Goal: Information Seeking & Learning: Learn about a topic

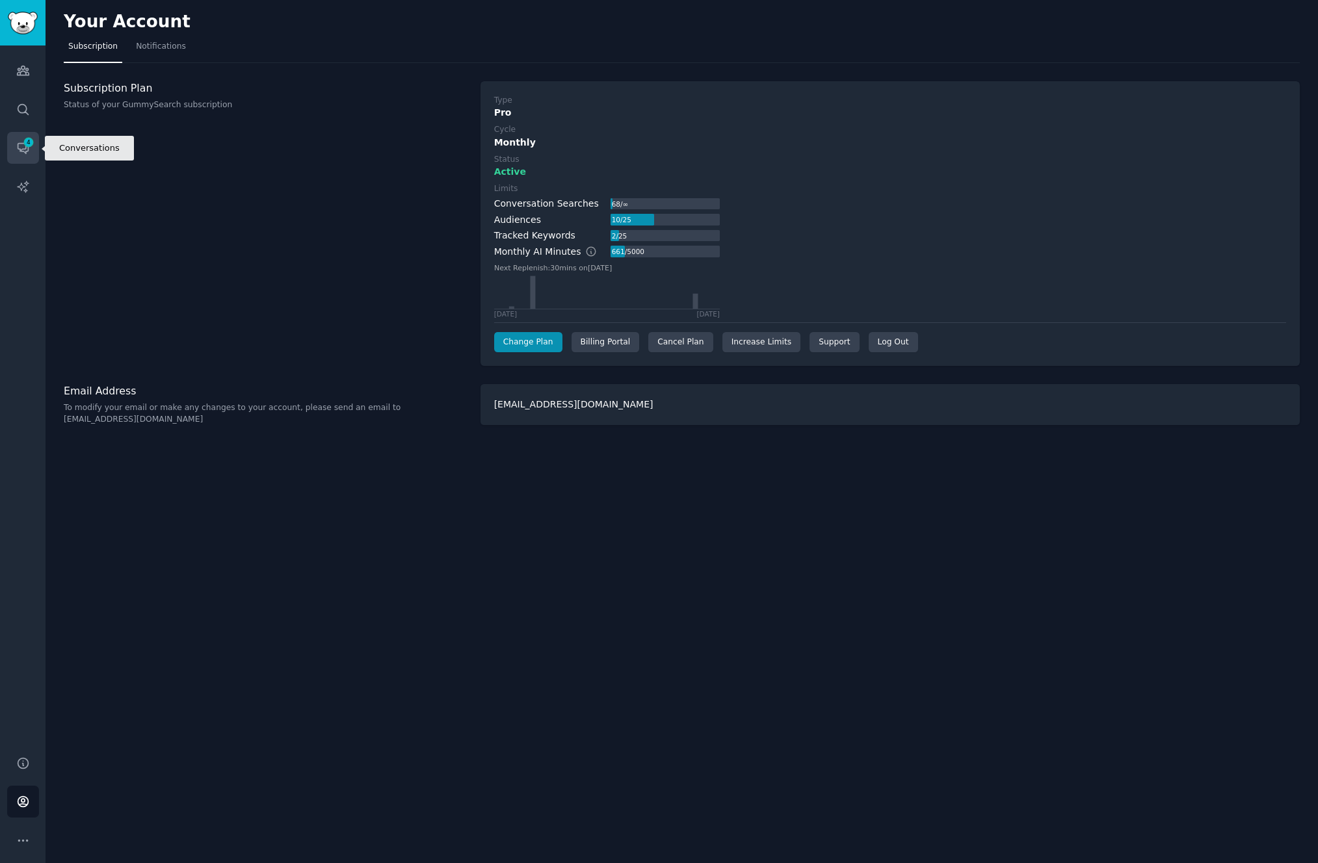
click at [23, 144] on span "4" at bounding box center [29, 142] width 12 height 9
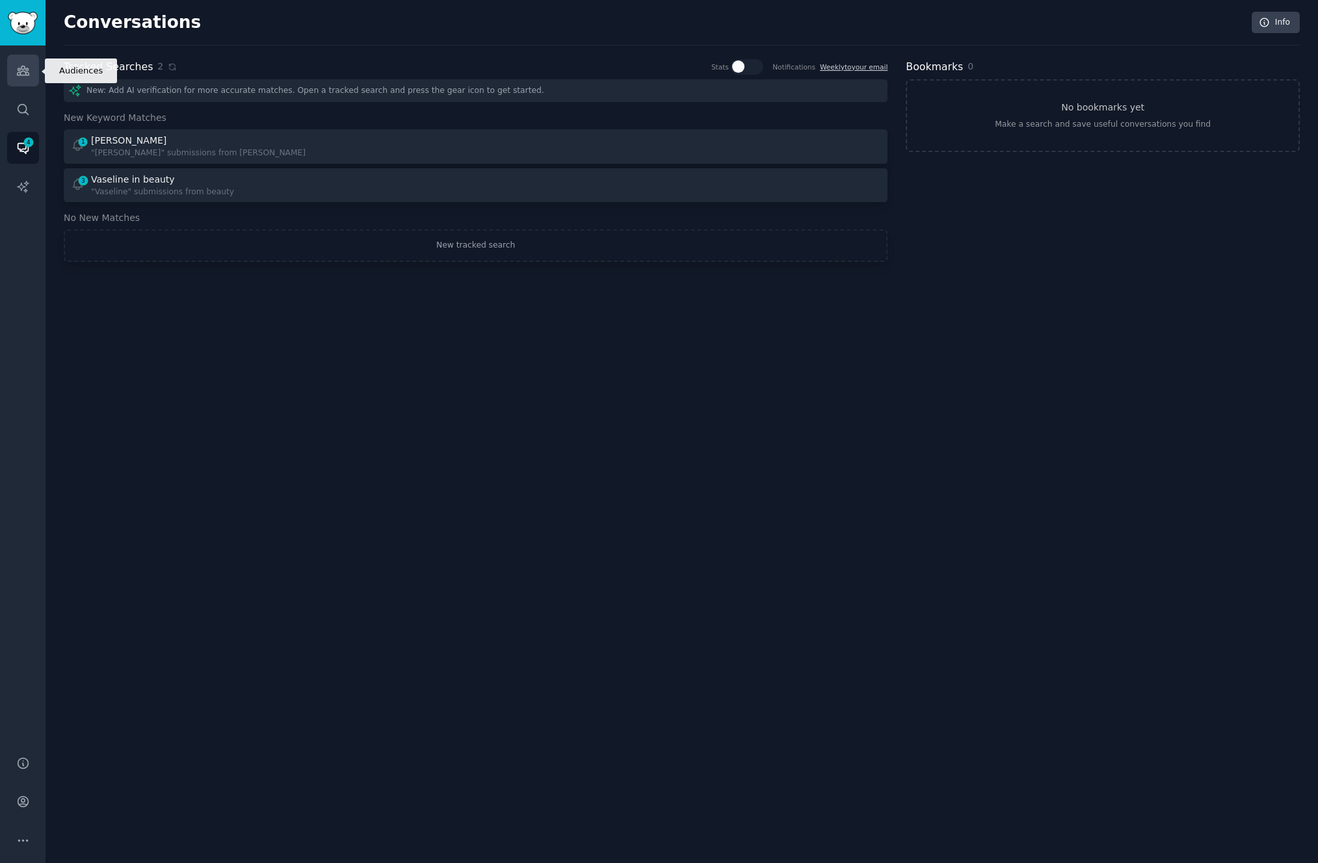
click at [25, 68] on icon "Sidebar" at bounding box center [23, 71] width 14 height 14
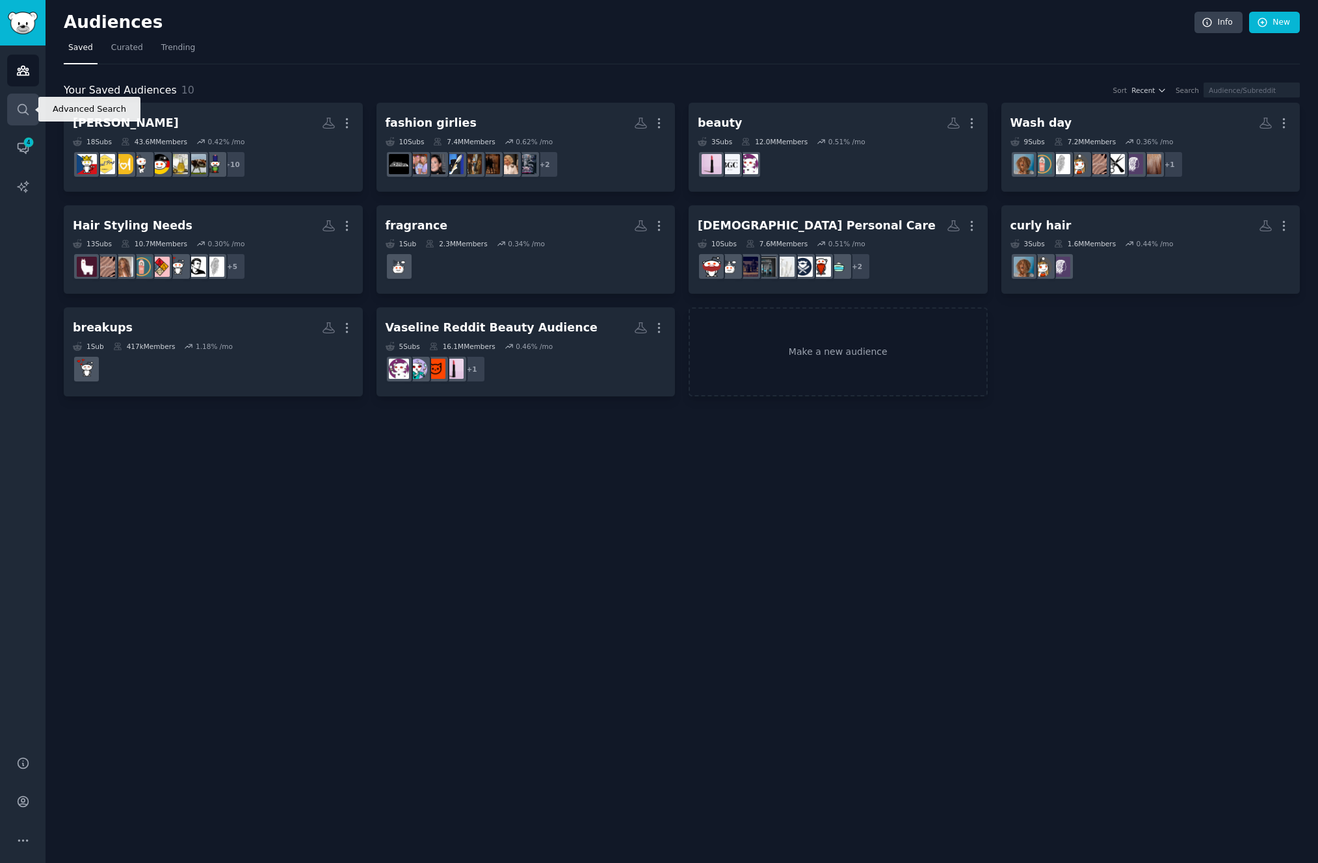
click at [24, 112] on icon "Sidebar" at bounding box center [23, 110] width 14 height 14
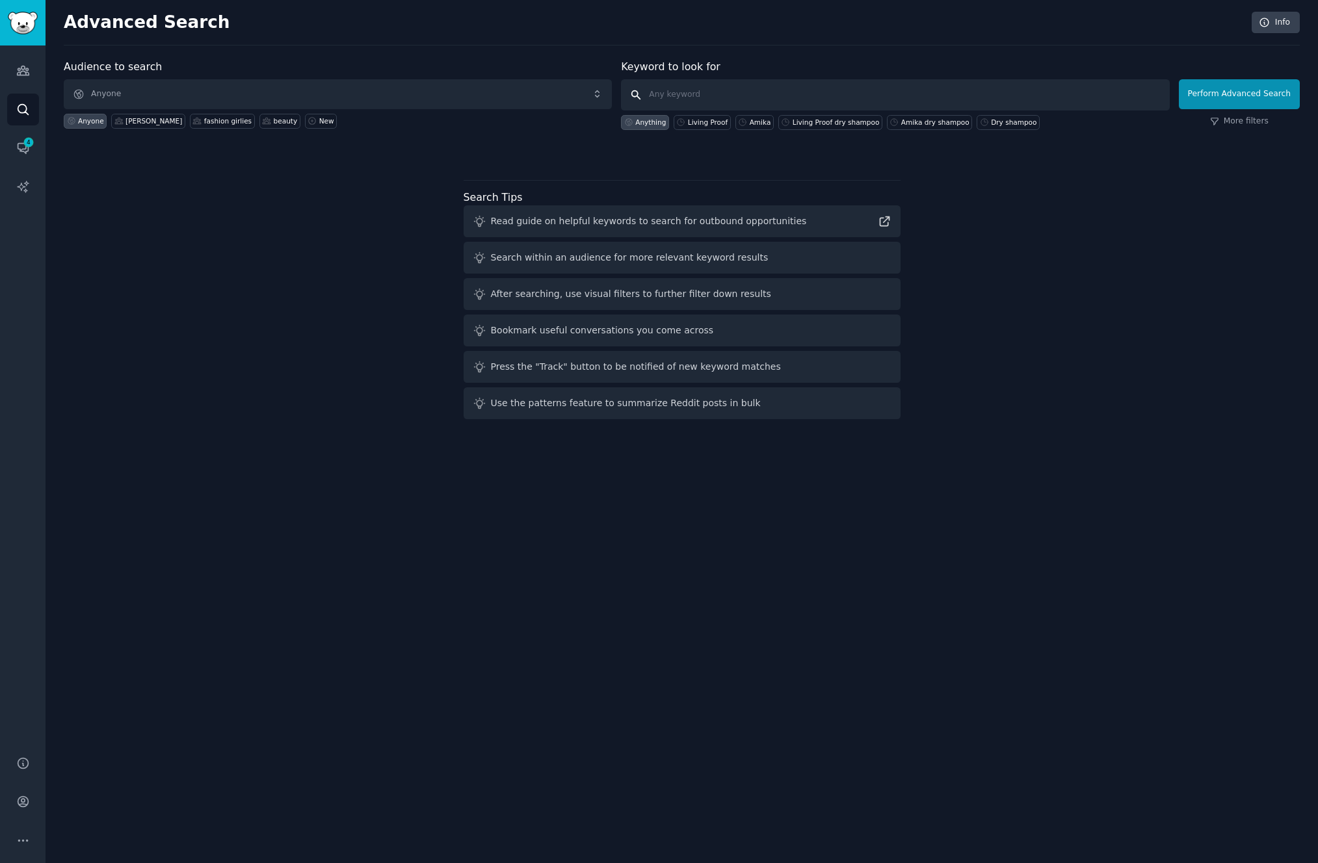
click at [691, 105] on input "text" at bounding box center [895, 94] width 548 height 31
paste input "Living Proof Perfect Hair Day Dry Shampoo"
type input "Living Proof Perfect Hair Day Dry Shampoo"
click at [1235, 103] on button "Perform Advanced Search" at bounding box center [1239, 94] width 121 height 30
click at [928, 98] on input "text" at bounding box center [895, 94] width 548 height 31
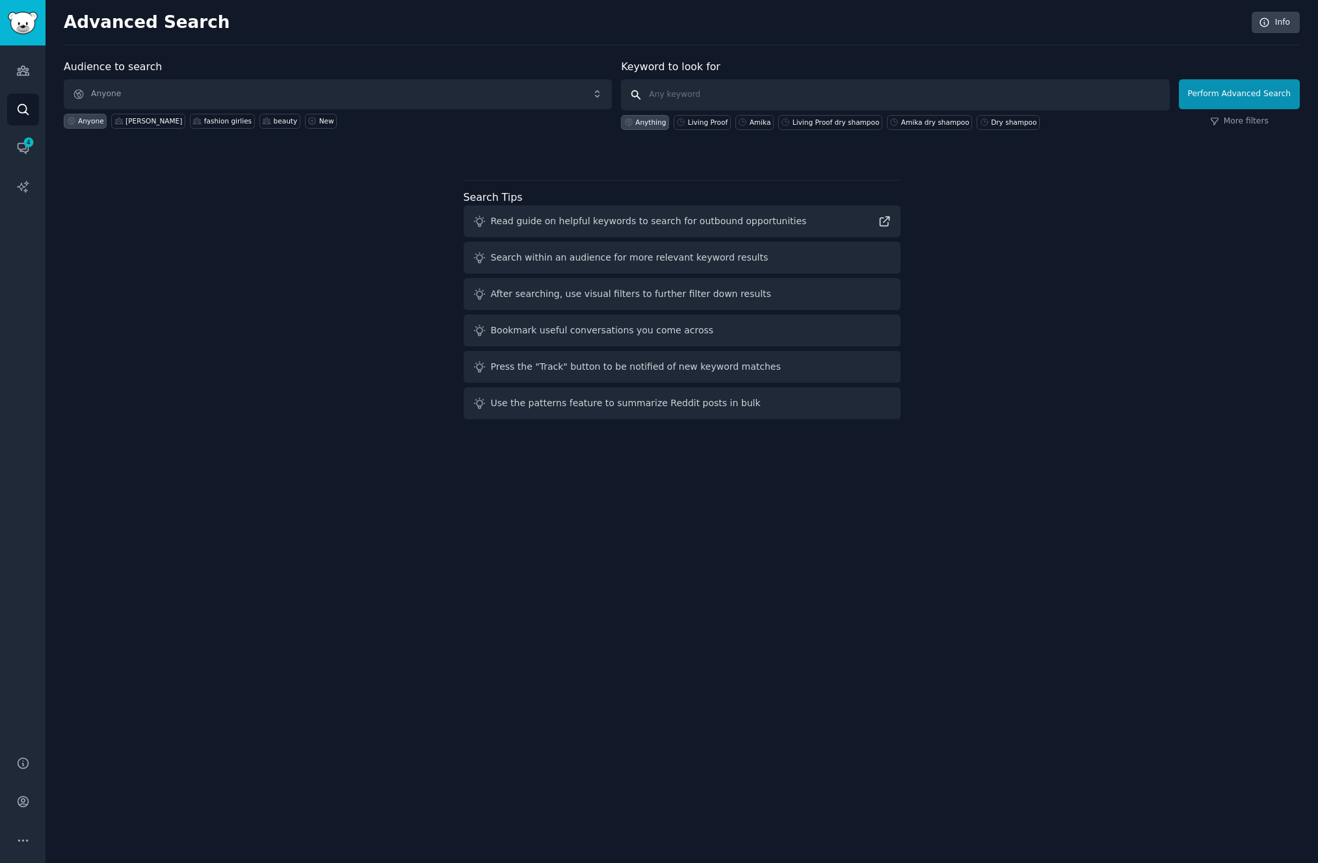
paste input "Living Proof Perfect Hair Day Dry Shampoo"
type input "Living Proof Perfect Hair Day Dry Shampoo"
click at [1235, 116] on link "More filters" at bounding box center [1239, 122] width 59 height 12
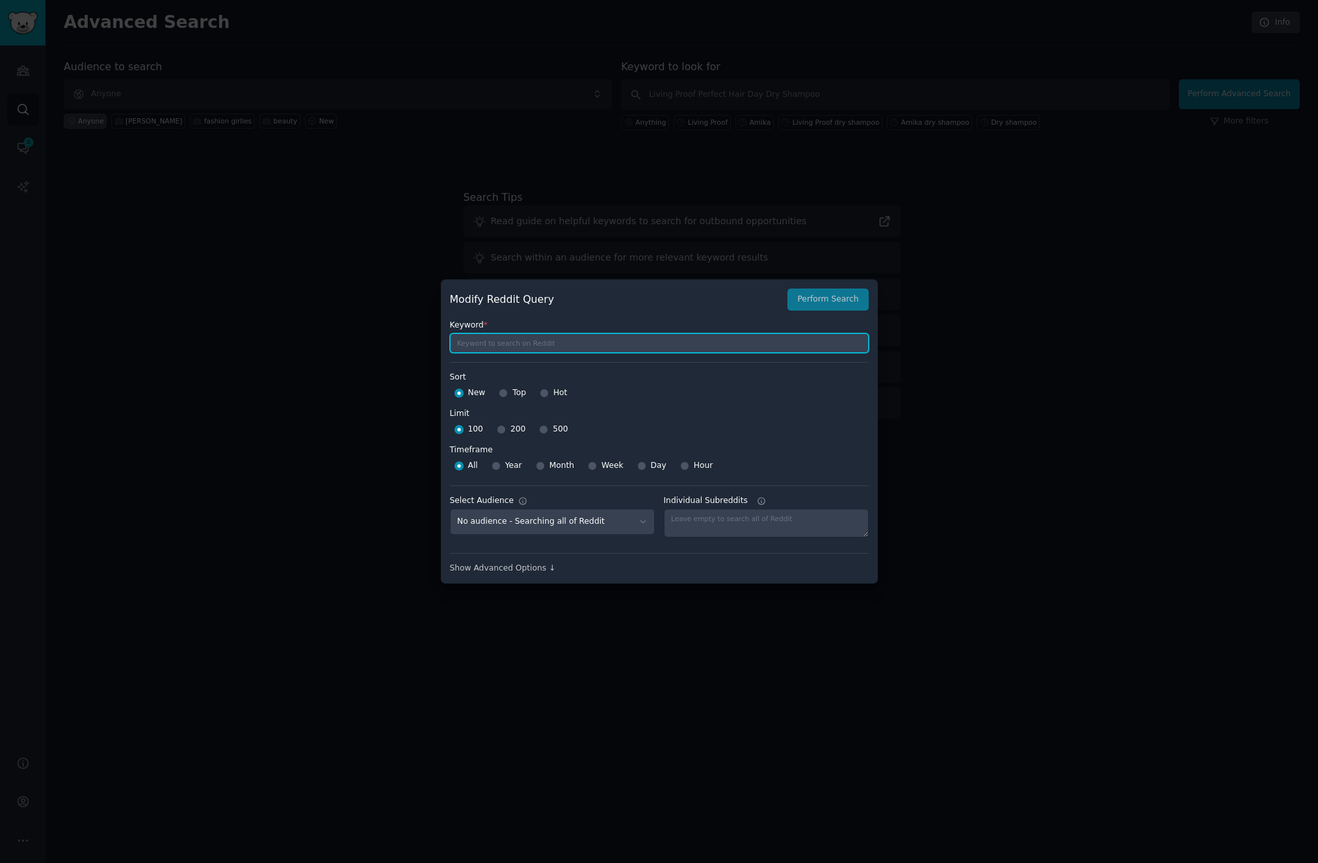
click at [579, 345] on input "text" at bounding box center [659, 343] width 419 height 20
paste input "Living Proof Perfect Hair Day Dry Shampoo"
type input "Living Proof Perfect Hair Day Dry Shampoo"
click at [501, 394] on input "Top" at bounding box center [503, 393] width 9 height 9
radio input "true"
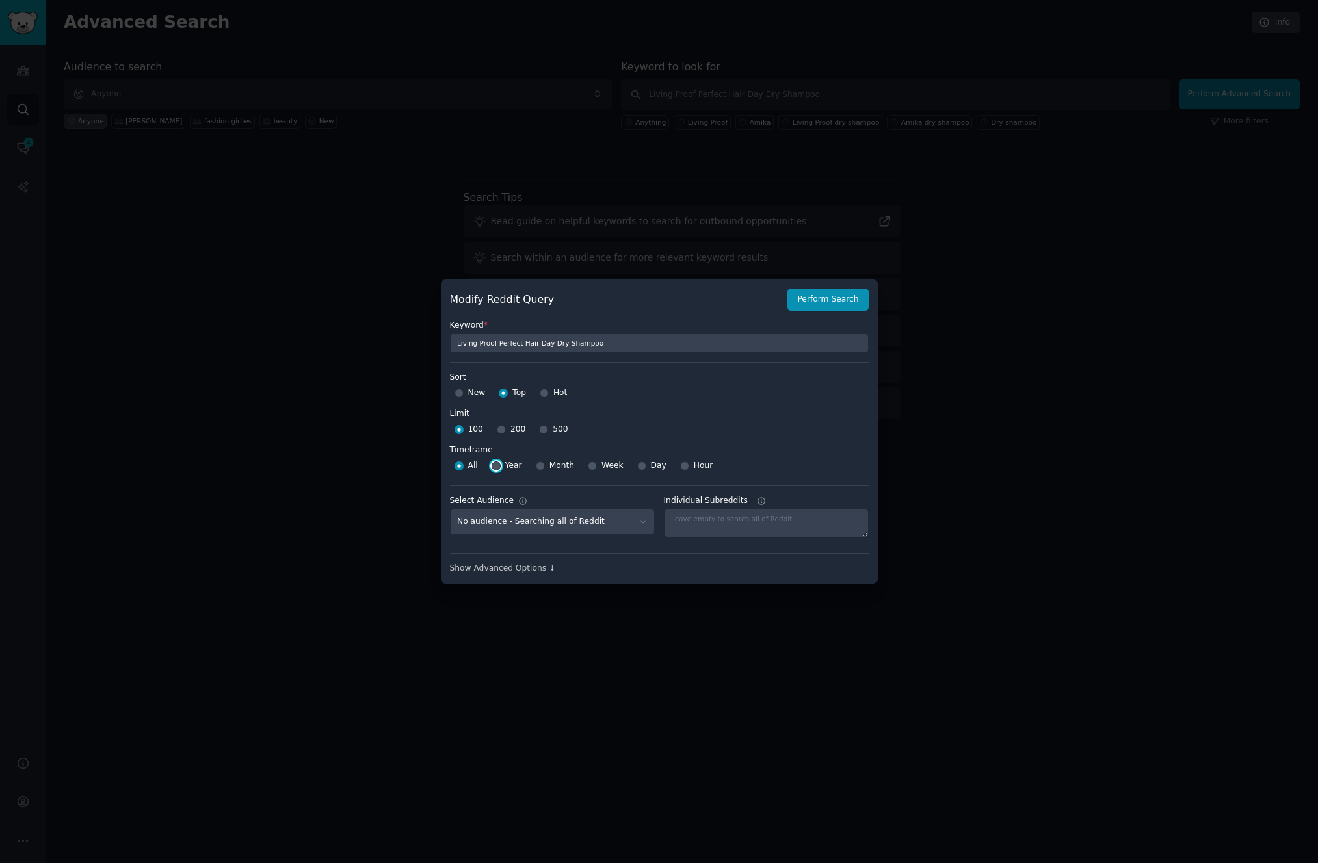
click at [496, 469] on input "Year" at bounding box center [495, 466] width 9 height 9
radio input "true"
click at [532, 571] on div "Show Advanced Options ↓" at bounding box center [659, 569] width 419 height 12
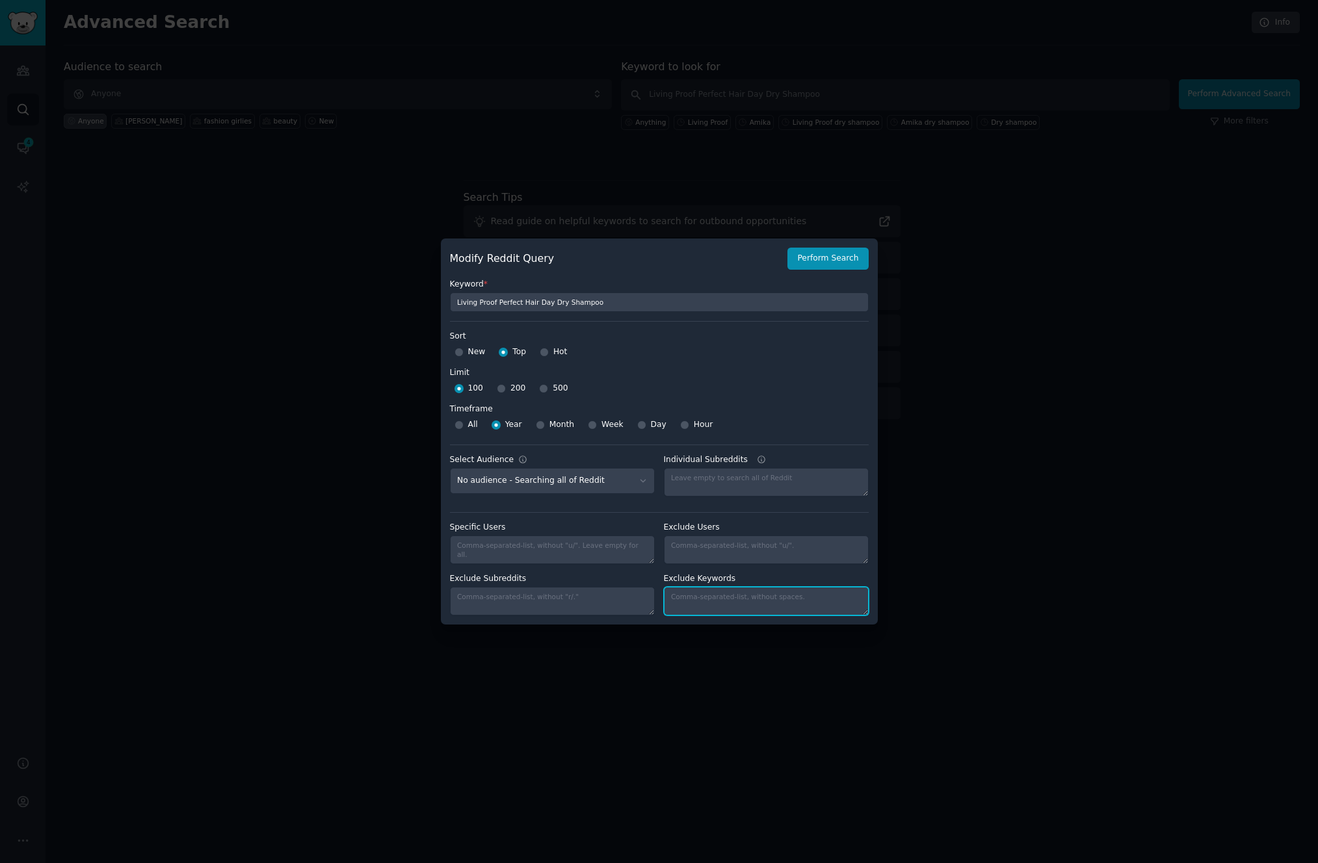
click at [700, 604] on textarea "Individual Subreddits" at bounding box center [766, 601] width 205 height 29
type textarea "war on drugs,warondrugs"
click at [825, 258] on button "Perform Search" at bounding box center [827, 259] width 81 height 22
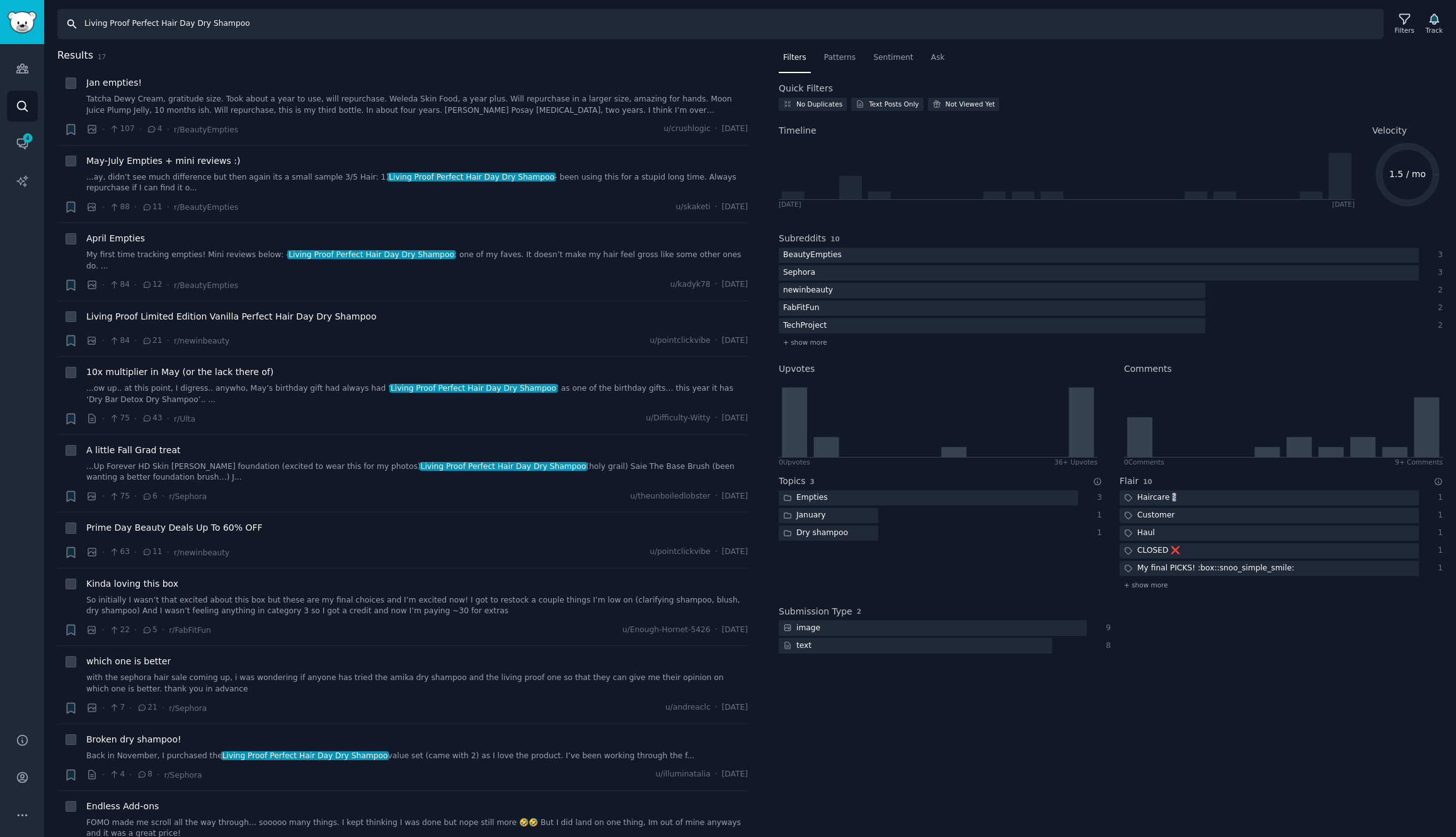
click at [249, 22] on input "Living Proof Perfect Hair Day Dry Shampoo" at bounding box center [720, 23] width 1326 height 30
drag, startPoint x: 246, startPoint y: 24, endPoint x: 68, endPoint y: 23, distance: 178.0
click at [68, 23] on input "Living Proof Perfect Hair Day Dry Shampoo" at bounding box center [720, 23] width 1326 height 30
click at [436, 199] on div "May-July Empties + mini reviews :) ...ay, didn’t see much difference but then a…" at bounding box center [417, 184] width 662 height 60
click at [303, 167] on div "May-July Empties + mini reviews :)" at bounding box center [417, 161] width 662 height 14
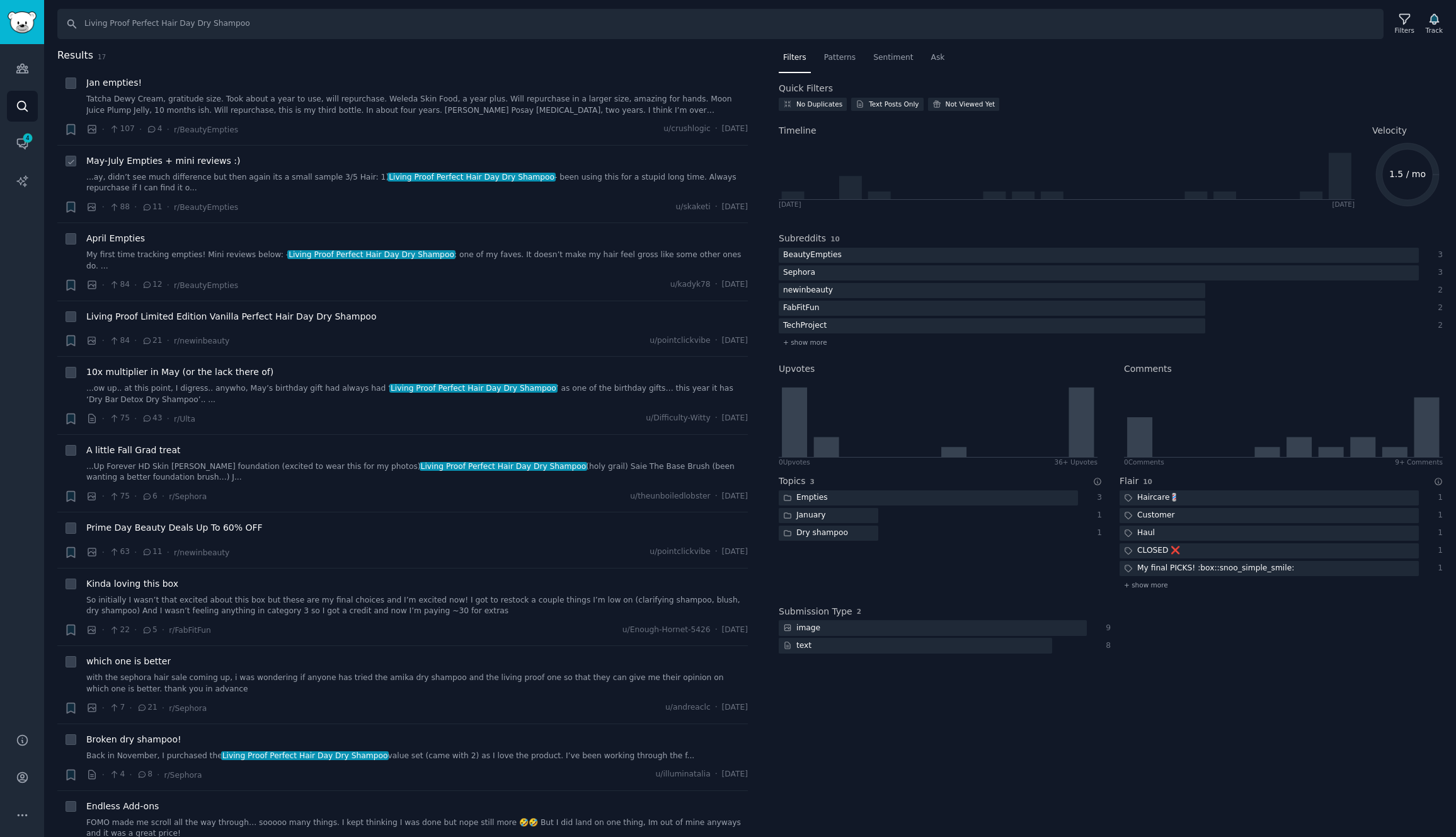
click at [294, 177] on link "...ay, didn’t see much difference but then again its a small sample 3/5 Hair: 1…" at bounding box center [417, 182] width 662 height 22
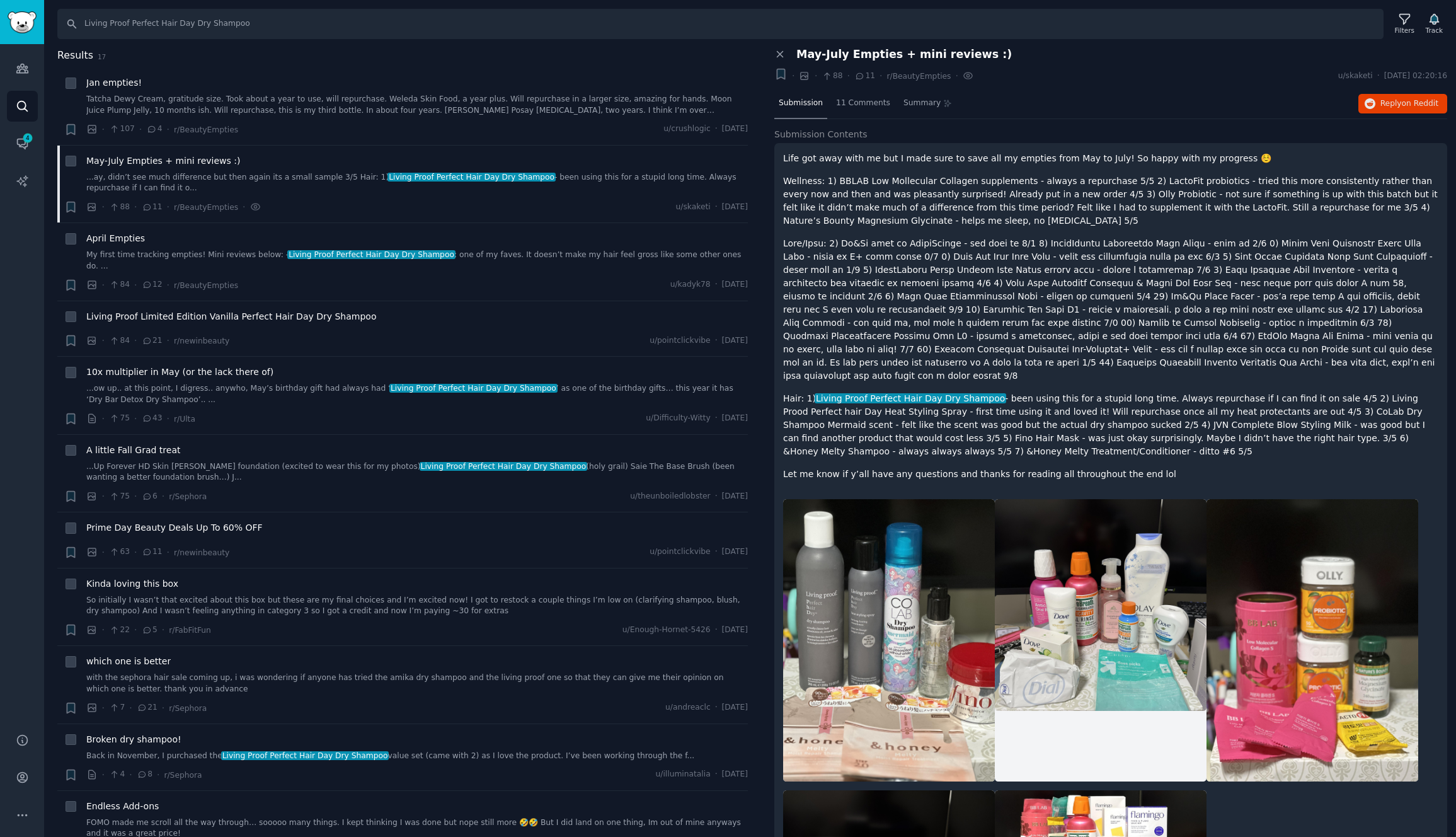
click at [861, 242] on p at bounding box center [1111, 309] width 655 height 145
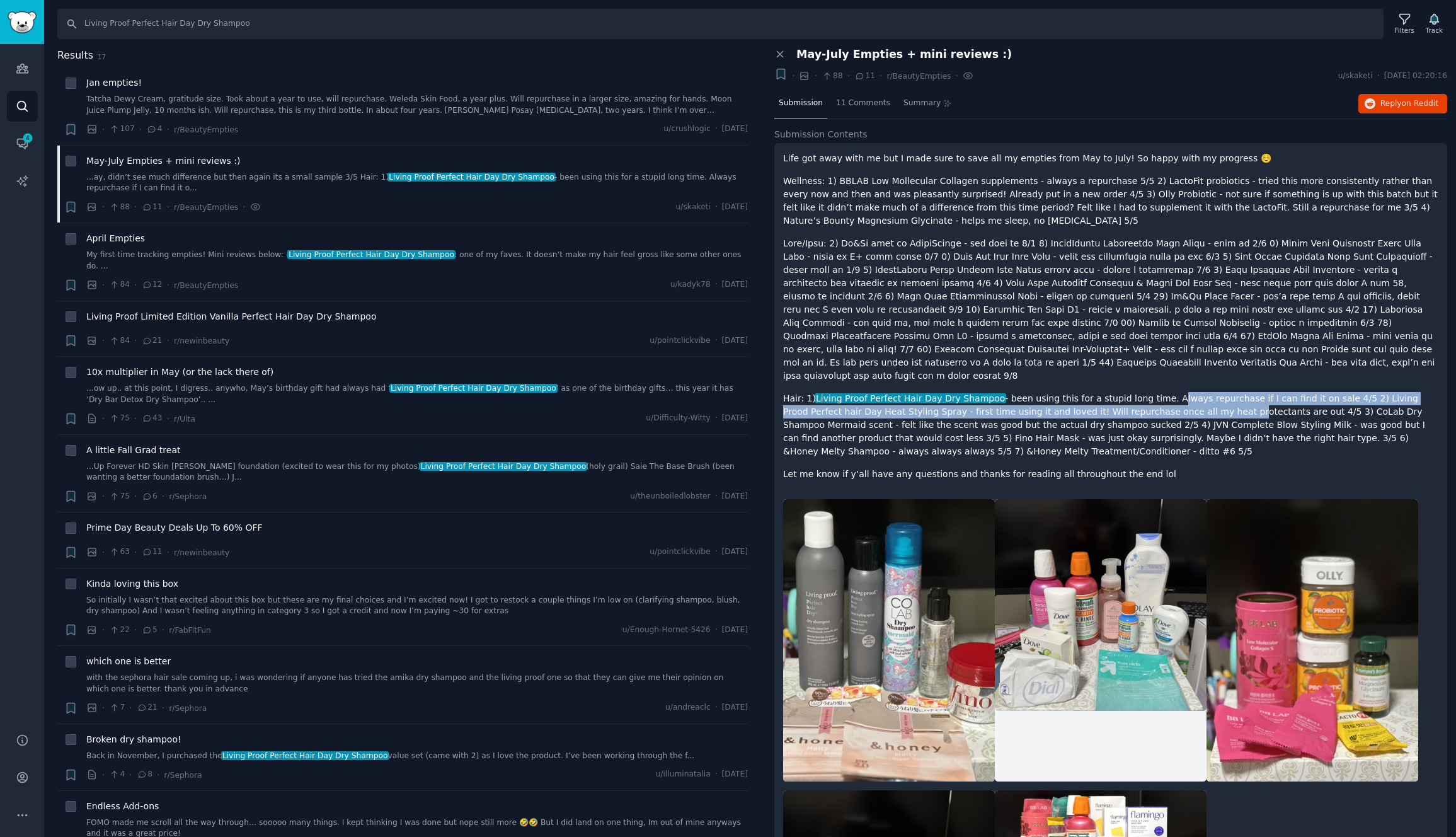
drag, startPoint x: 1154, startPoint y: 383, endPoint x: 1164, endPoint y: 396, distance: 16.4
click at [1164, 396] on p "Hair: 1) Living Proof Perfect Hair Day Dry Shampoo - been using this for a stup…" at bounding box center [1111, 425] width 655 height 66
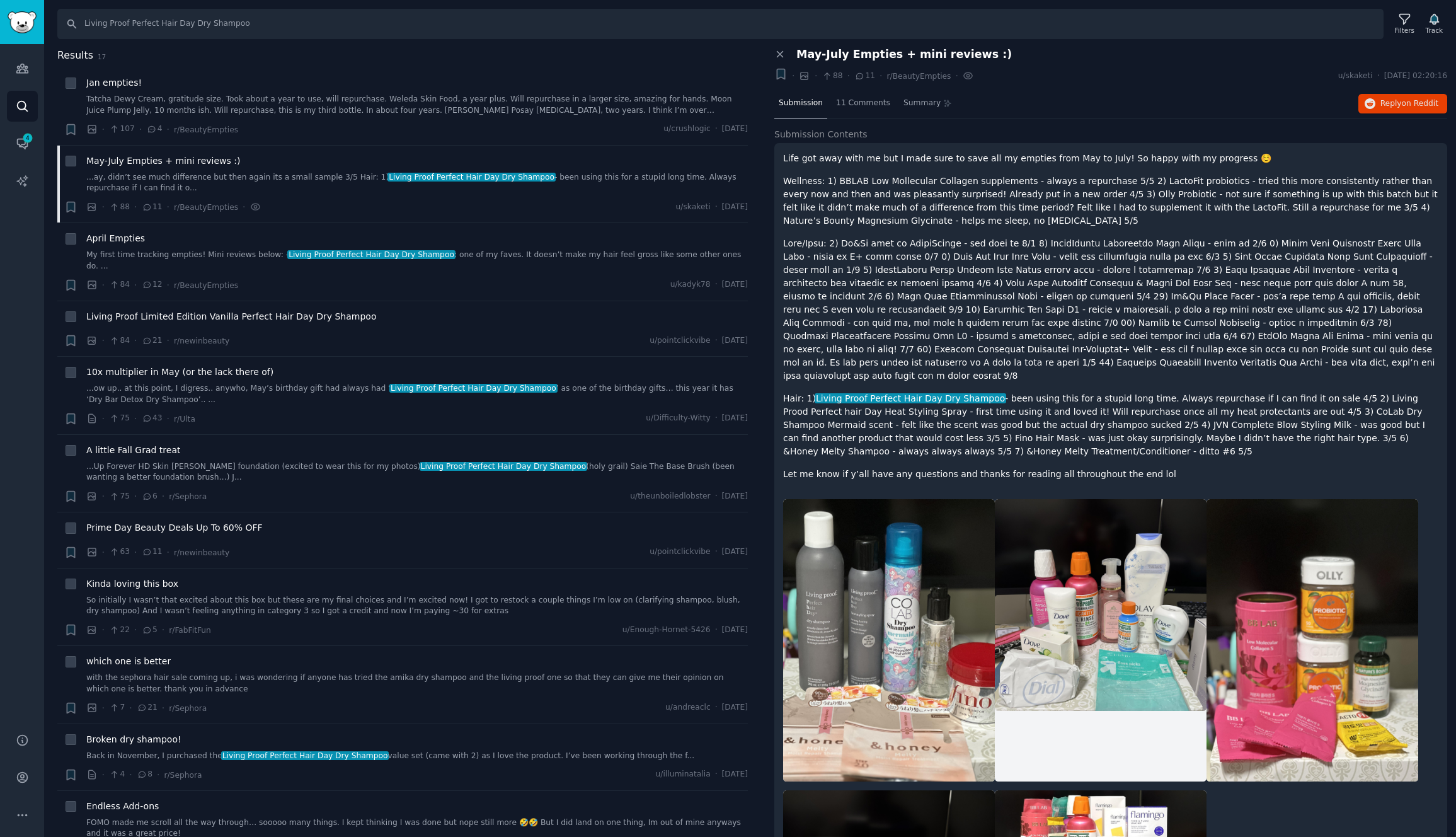
click at [1277, 392] on p "Hair: 1) Living Proof Perfect Hair Day Dry Shampoo - been using this for a stup…" at bounding box center [1111, 425] width 655 height 66
click at [232, 247] on div "April Empties My first time tracking empties! Mini reviews below: - Living Proo…" at bounding box center [417, 251] width 662 height 40
click at [230, 253] on link "My first time tracking empties! Mini reviews below: - Living Proof Perfect Hair…" at bounding box center [417, 260] width 662 height 22
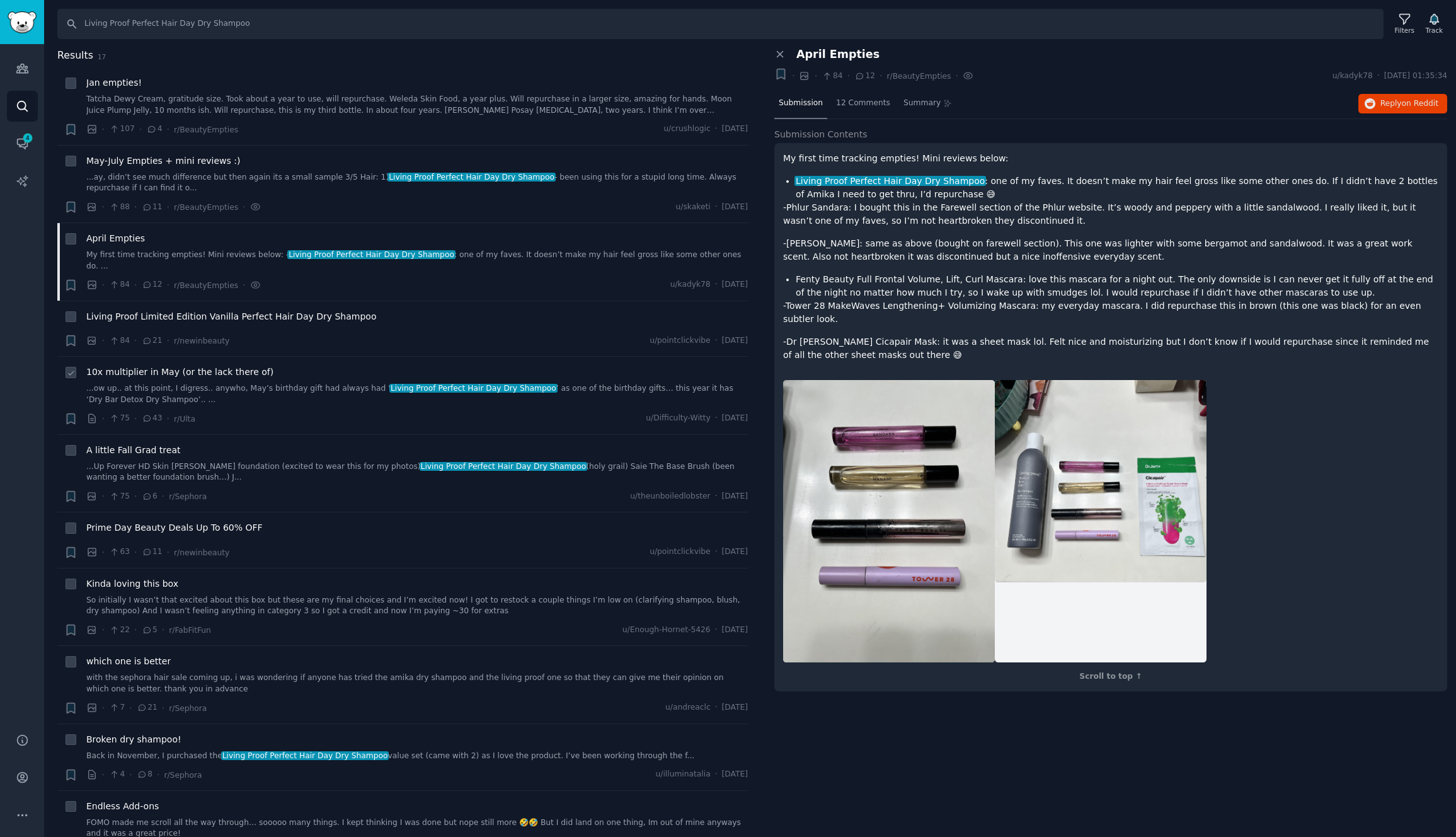
click at [324, 383] on link "...ow up.. at this point, I digress.. anywho, May’s birthday gift had always ha…" at bounding box center [417, 394] width 662 height 22
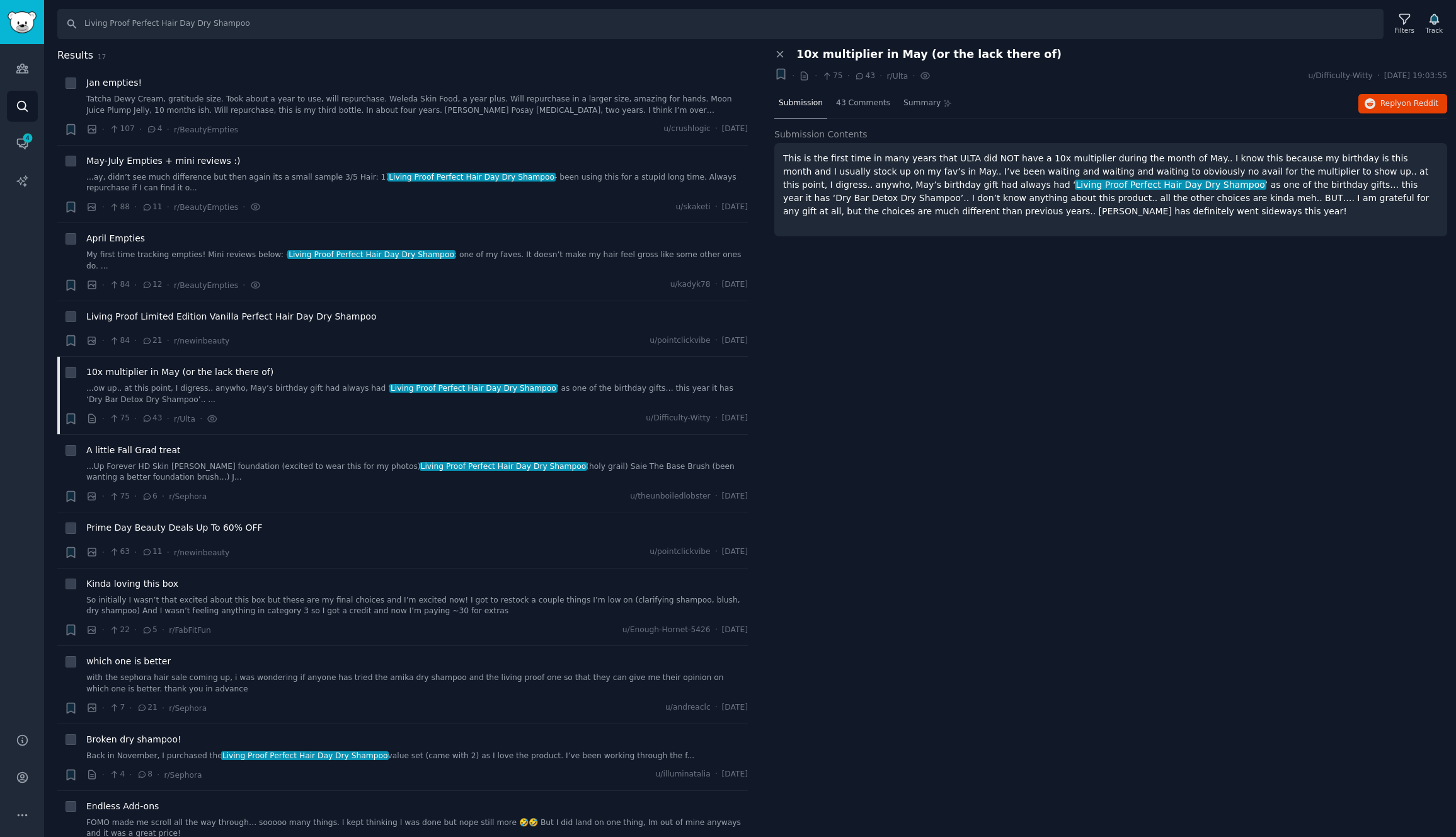
click at [1075, 179] on span "Living Proof Perfect Hair Day Dry Shampoo" at bounding box center [1171, 184] width 192 height 10
click at [21, 71] on icon "Sidebar" at bounding box center [22, 69] width 14 height 14
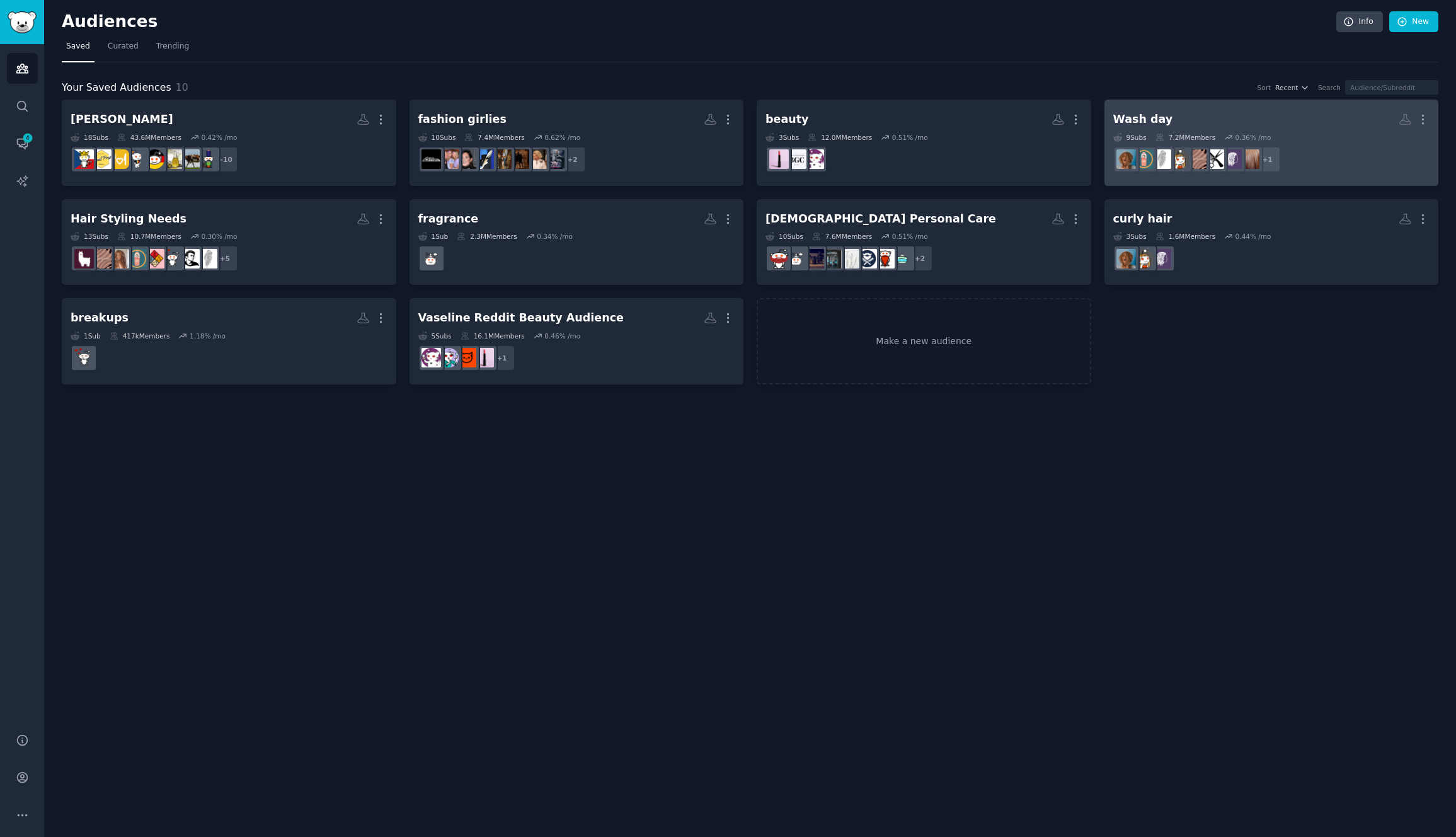
click at [1172, 114] on h2 "Wash day More" at bounding box center [1272, 119] width 317 height 22
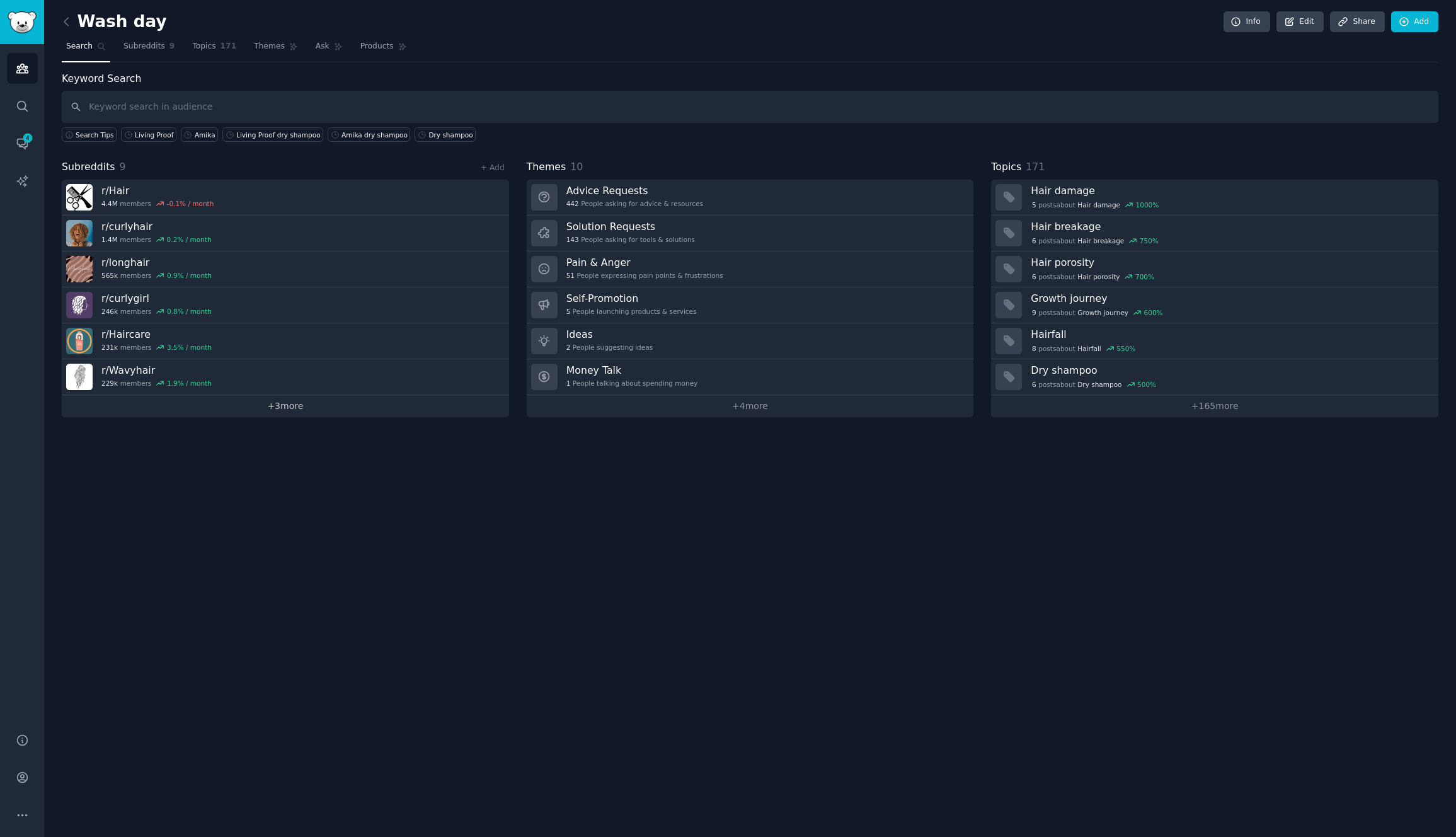
click at [289, 413] on link "+ 3 more" at bounding box center [286, 406] width 448 height 22
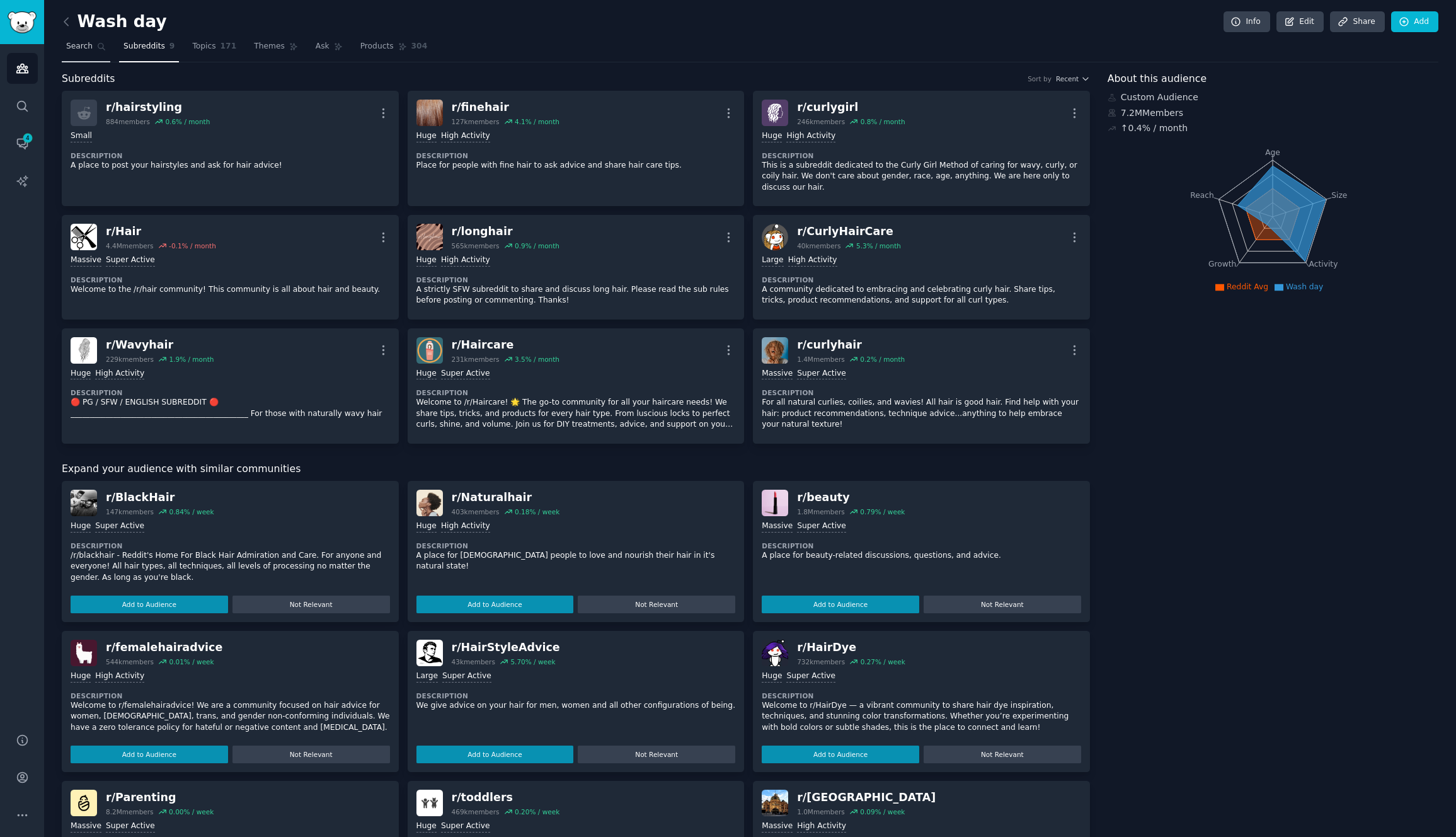
click at [82, 46] on span "Search" at bounding box center [79, 47] width 26 height 12
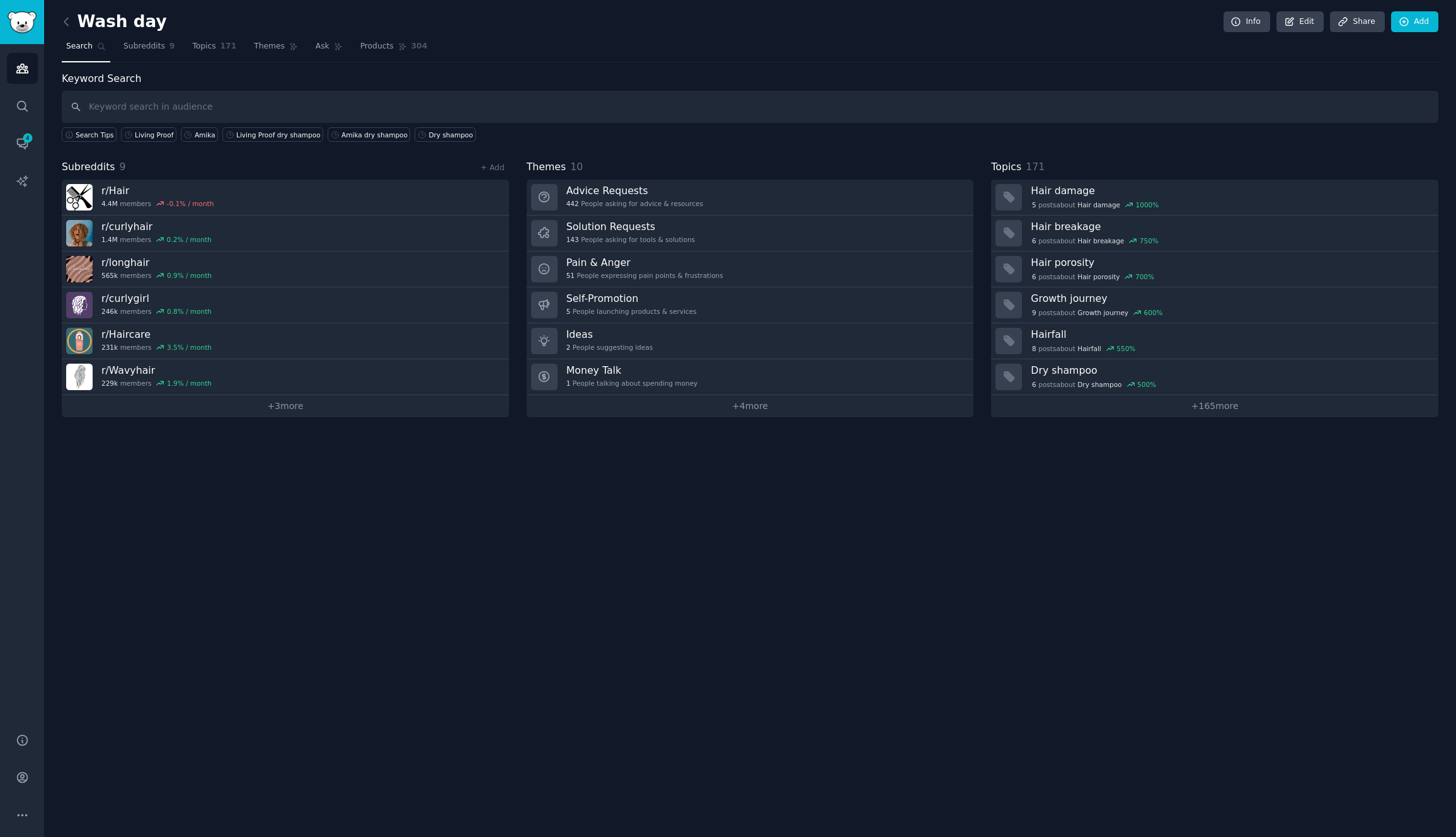
click at [292, 104] on input "text" at bounding box center [750, 107] width 1377 height 32
type input "Living Proof Perfect Hair Day Dry Shampoo"
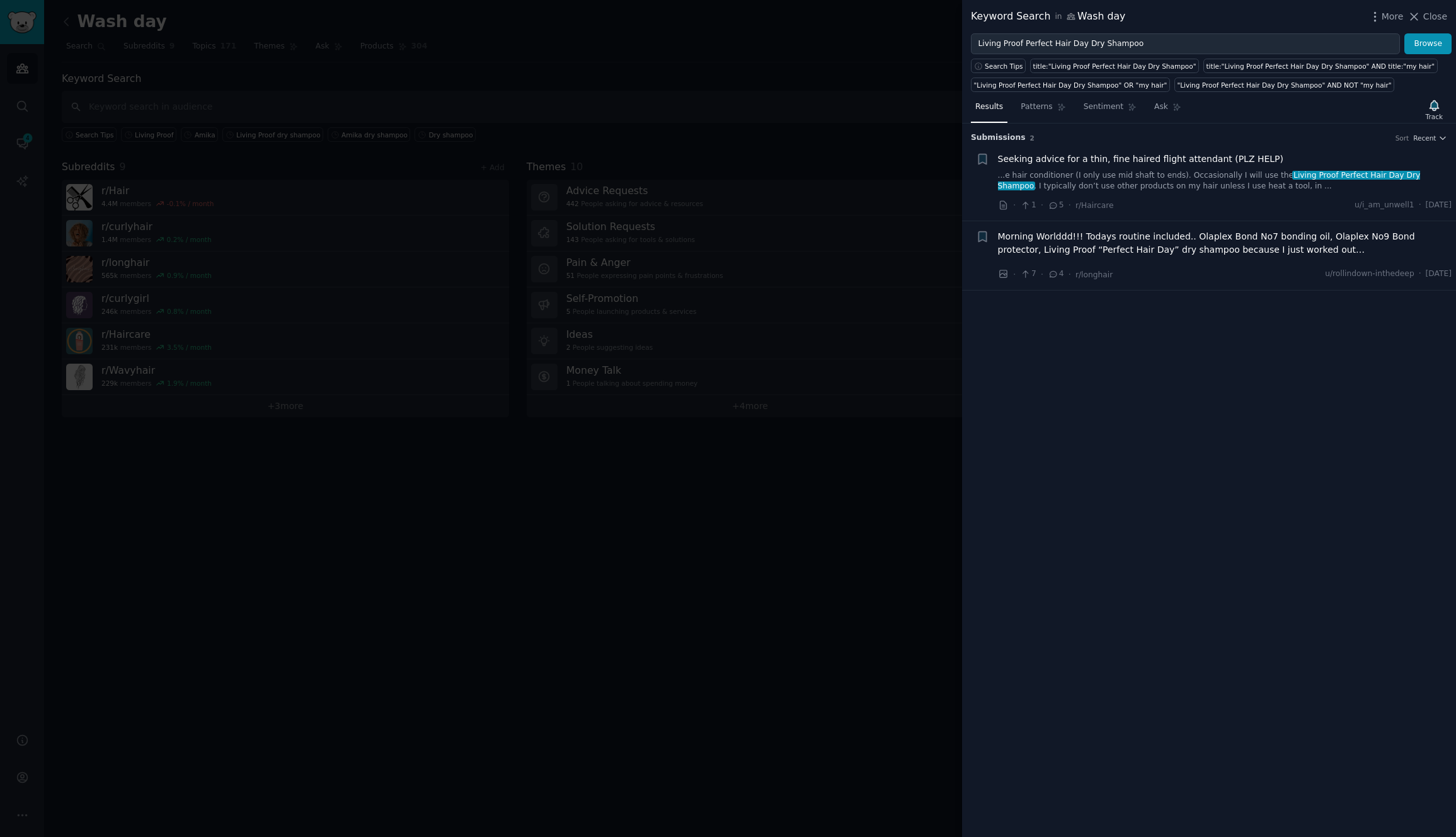
click at [1155, 169] on div "Seeking advice for a thin, fine haired flight attendant (PLZ HELP) ...e hair co…" at bounding box center [1225, 172] width 455 height 40
click at [1151, 185] on link "...e hair conditioner (I only use mid shaft to ends). Occasionally I will use t…" at bounding box center [1225, 181] width 455 height 22
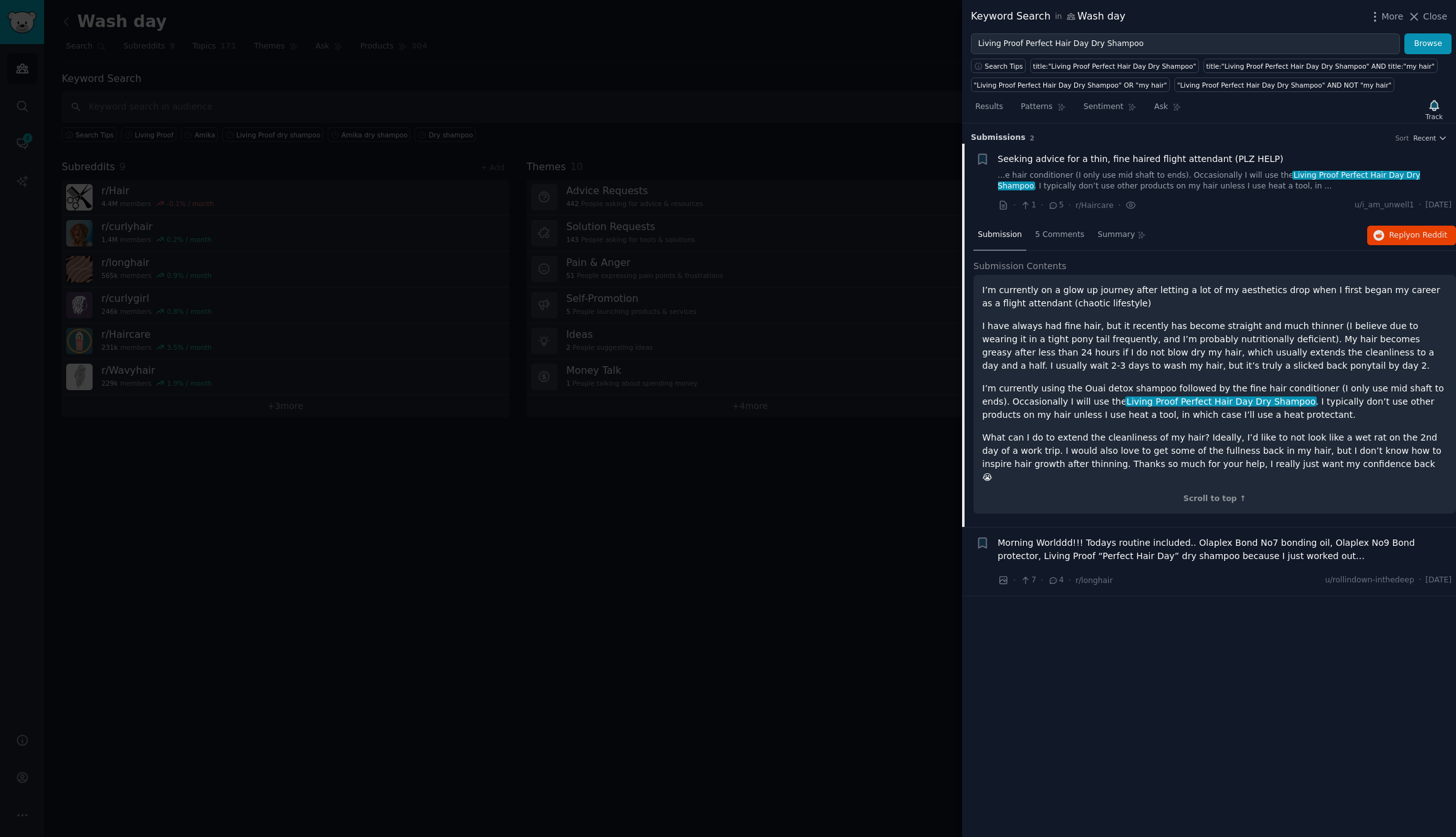
click at [882, 412] on div at bounding box center [728, 418] width 1456 height 837
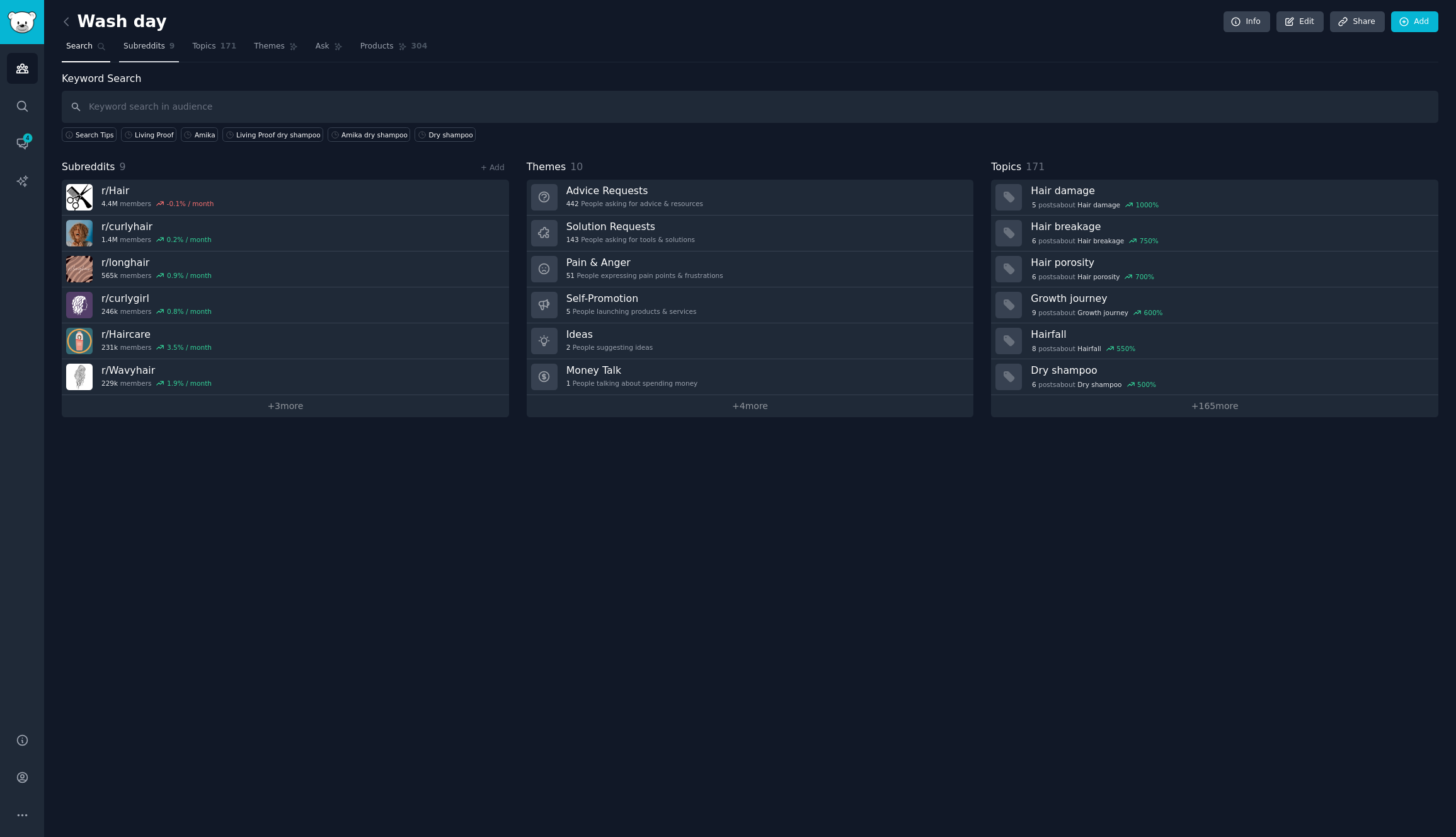
click at [159, 41] on span "Subreddits" at bounding box center [143, 47] width 42 height 12
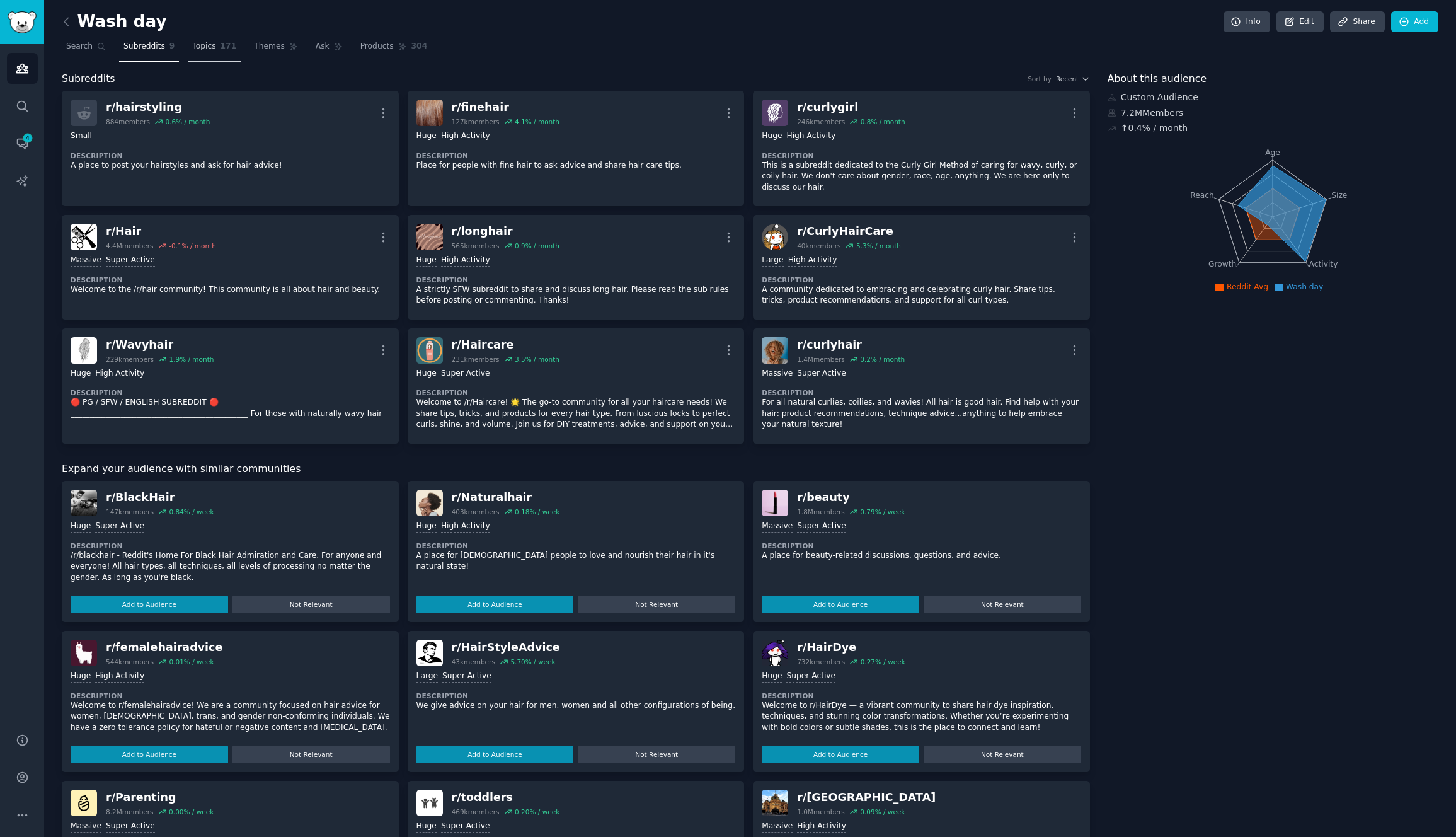
click at [205, 47] on span "Topics" at bounding box center [204, 47] width 23 height 12
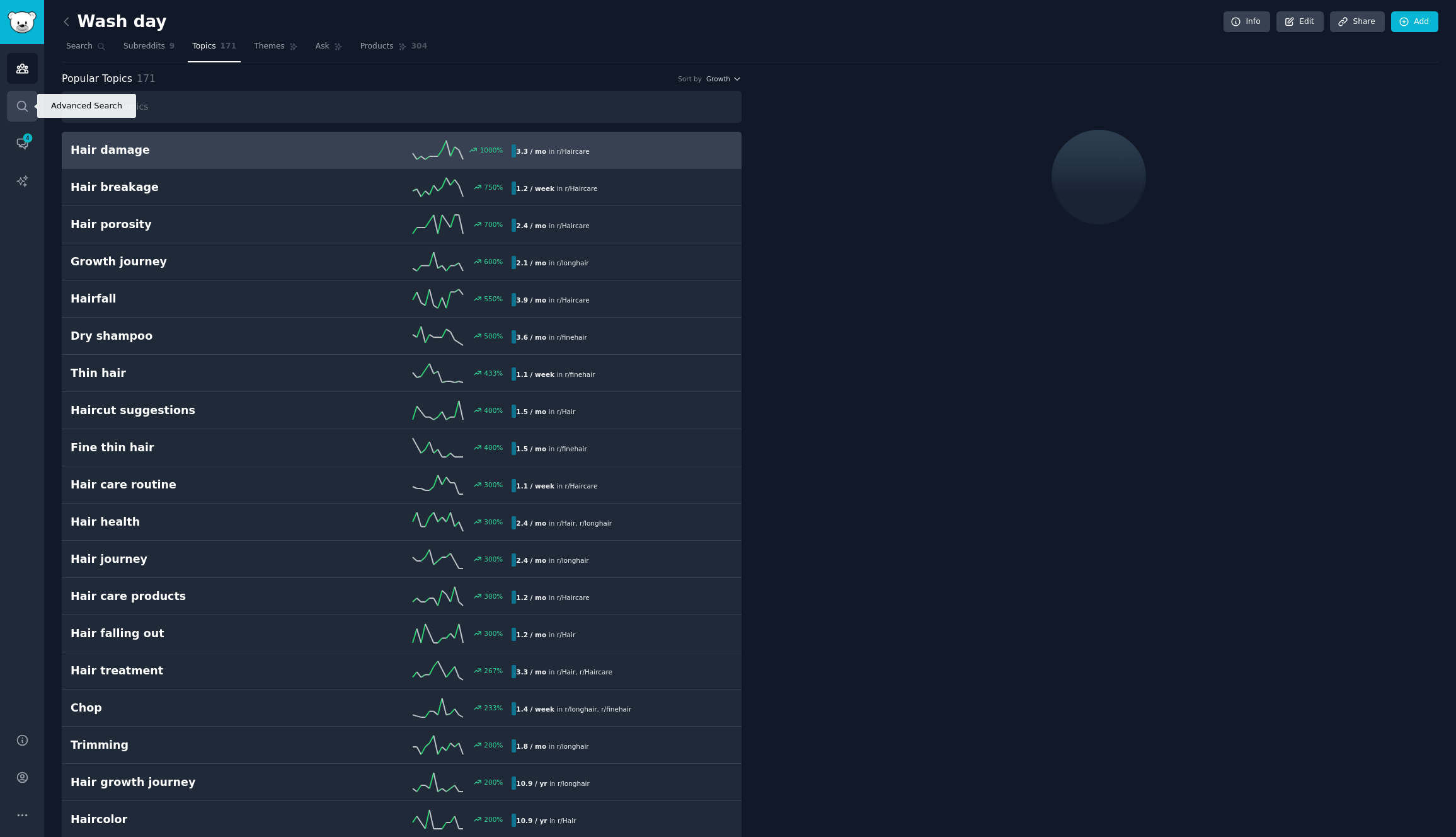
click at [26, 100] on icon "Sidebar" at bounding box center [22, 107] width 14 height 14
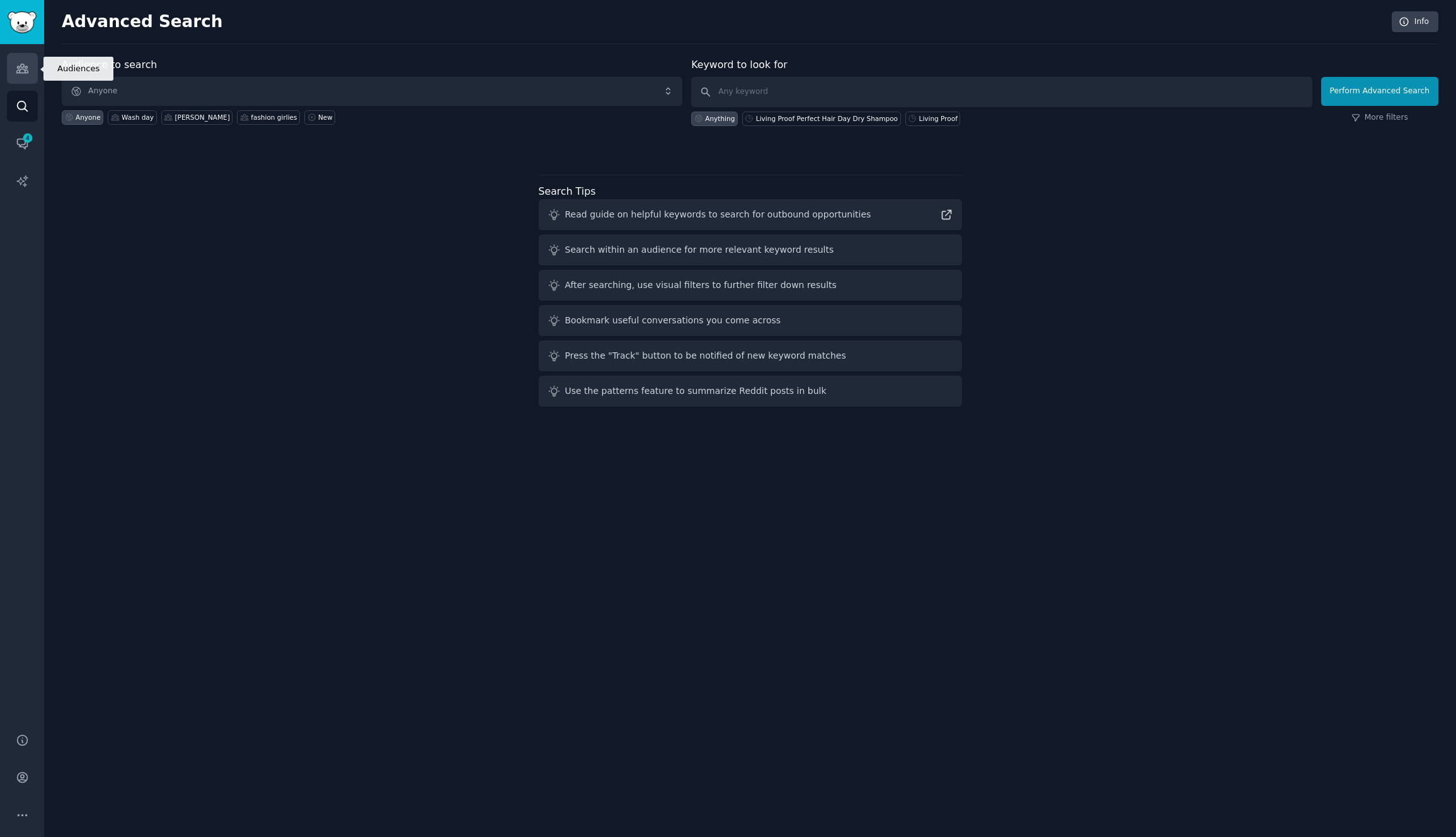
click at [13, 79] on link "Audiences" at bounding box center [22, 69] width 31 height 31
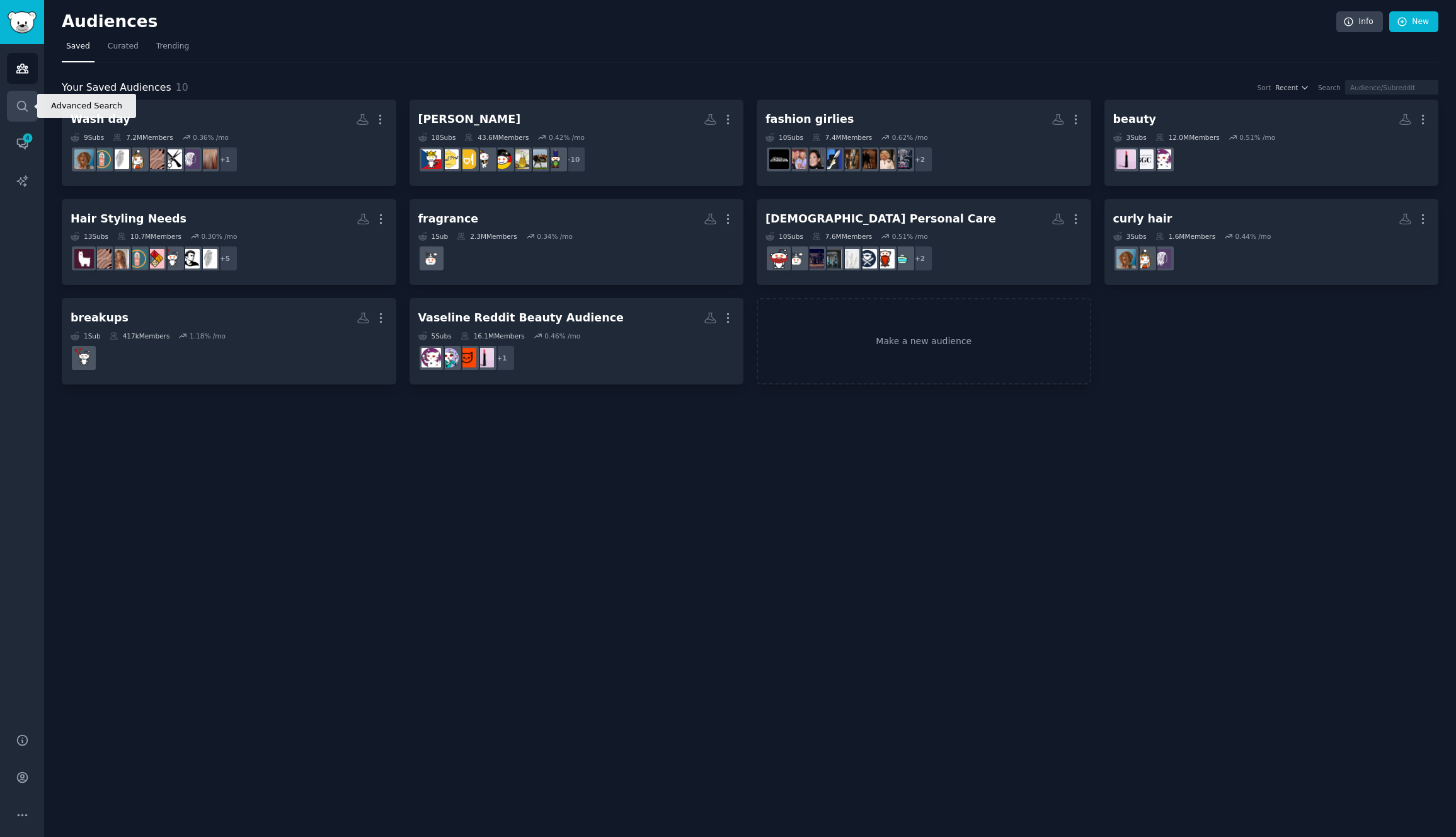
click at [28, 106] on icon "Sidebar" at bounding box center [22, 107] width 14 height 14
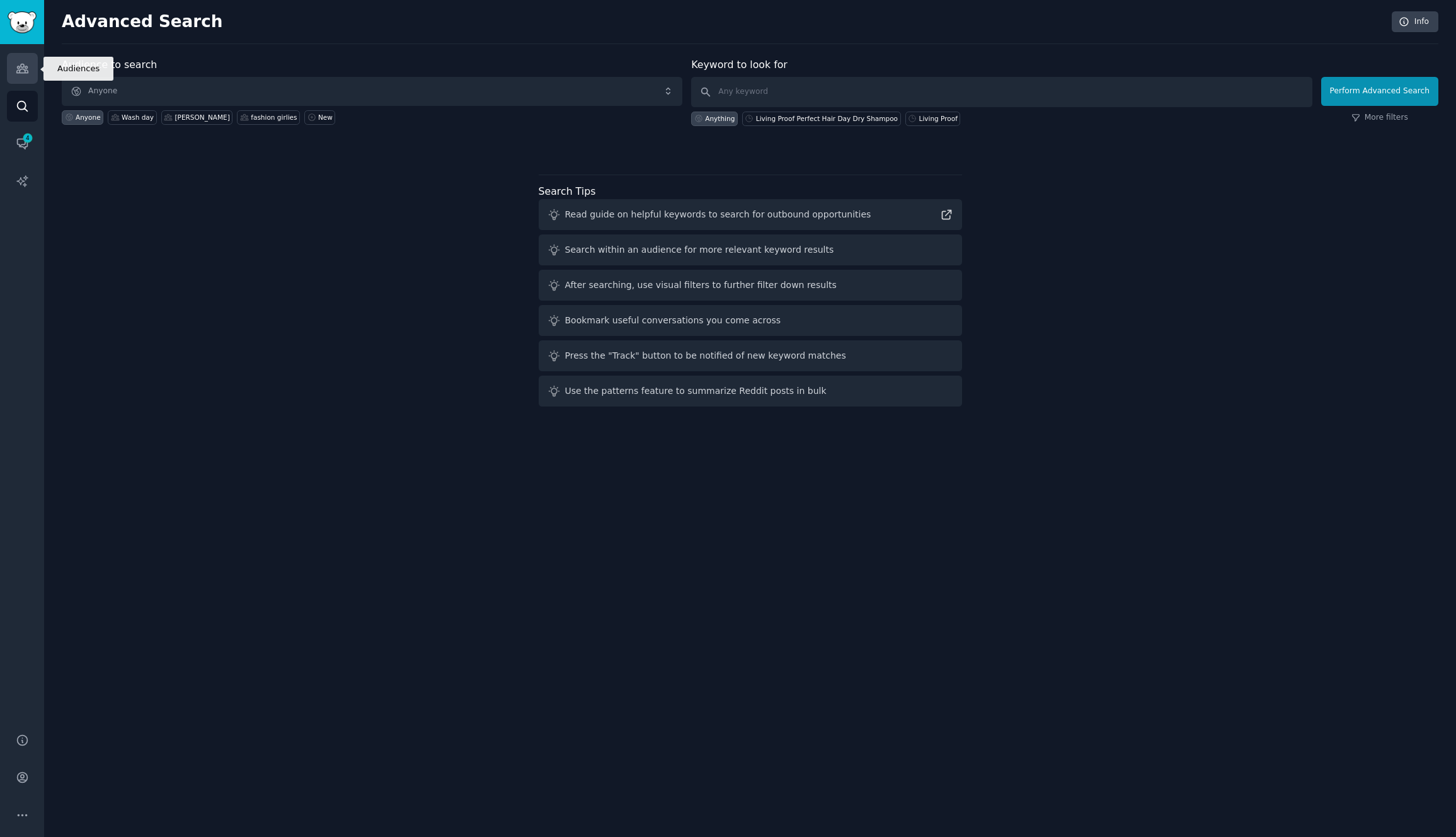
click at [16, 68] on icon "Sidebar" at bounding box center [22, 69] width 14 height 14
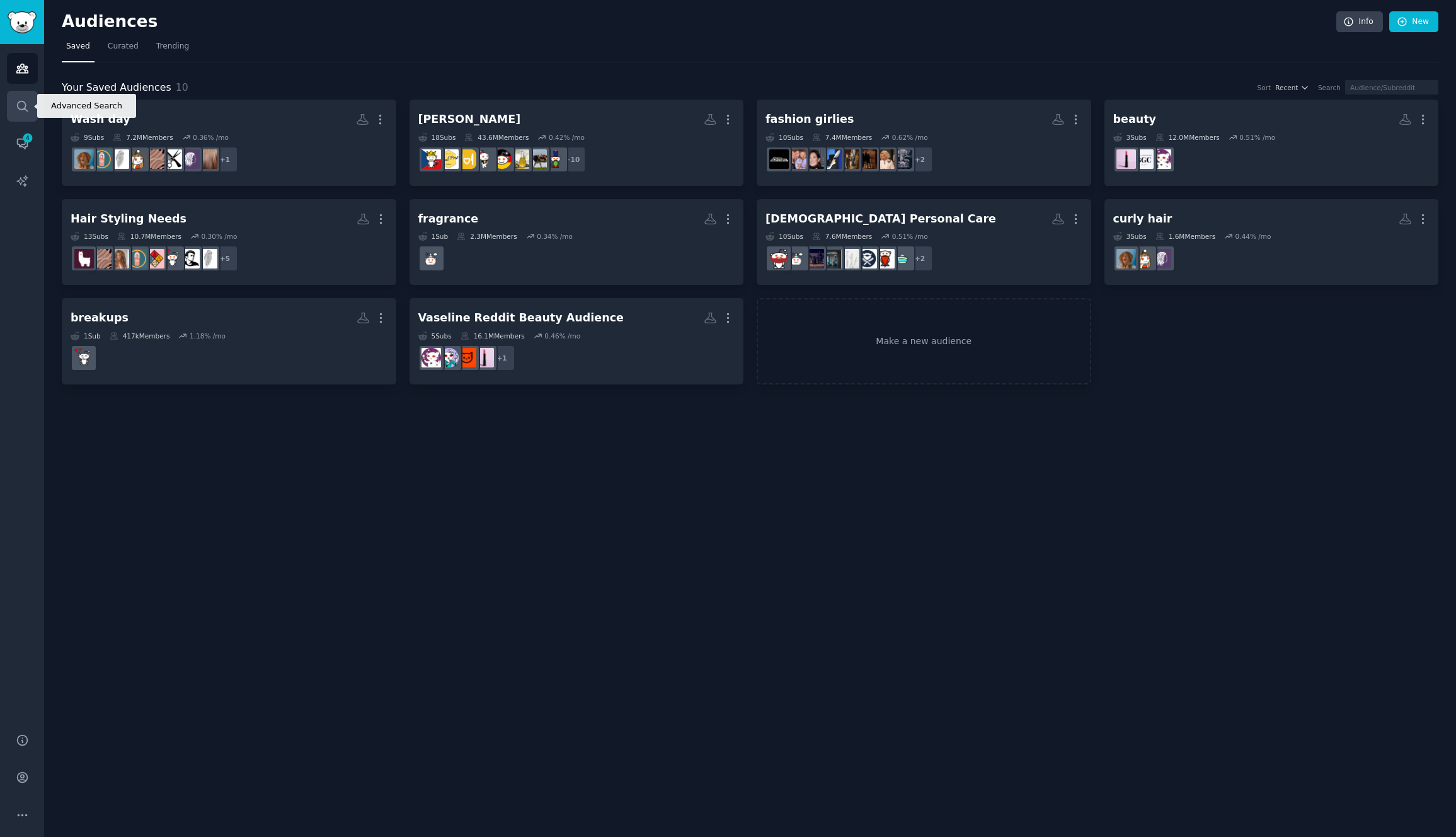
click at [16, 105] on icon "Sidebar" at bounding box center [22, 107] width 14 height 14
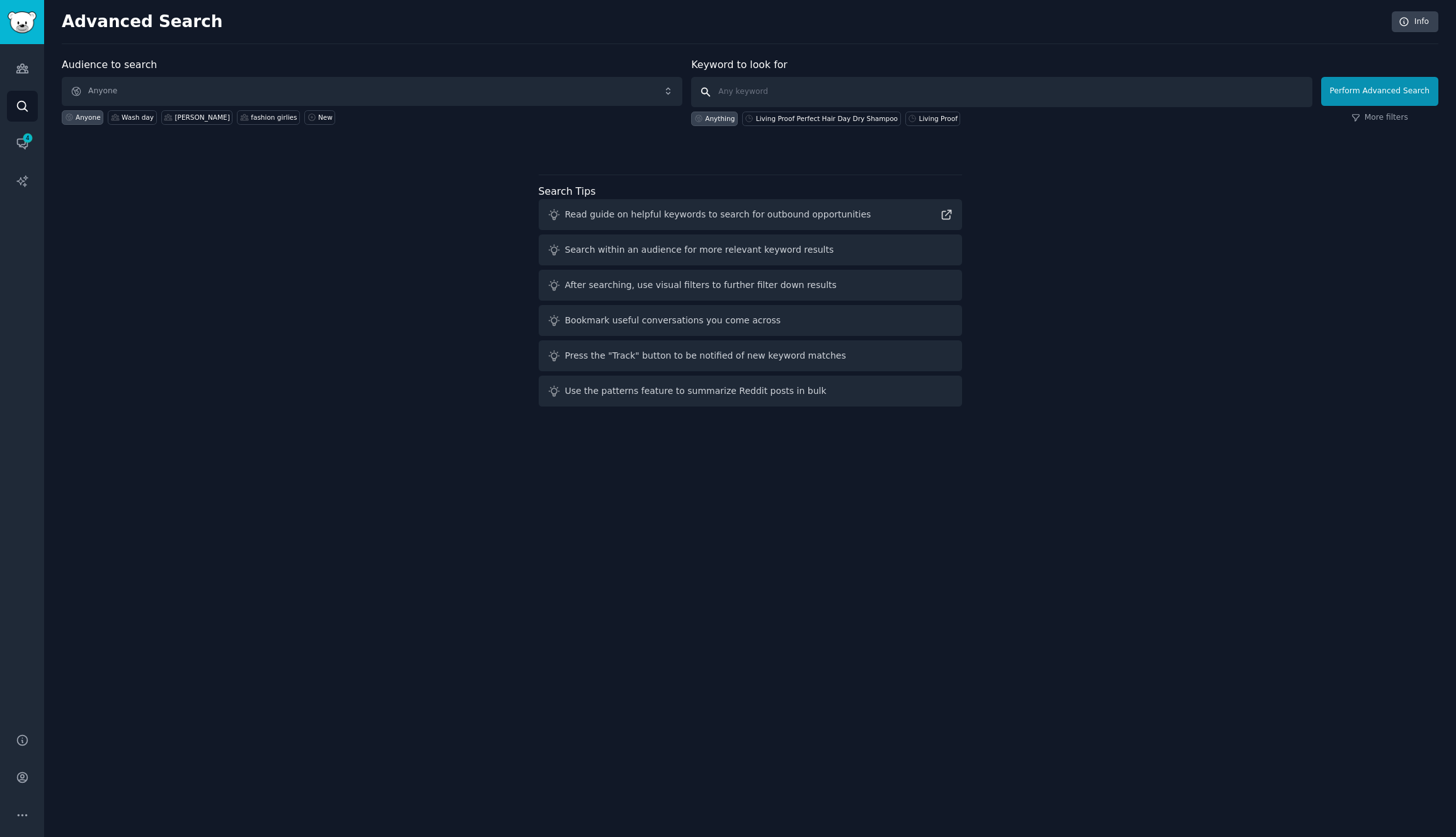
click at [782, 95] on input "text" at bounding box center [1001, 91] width 620 height 30
paste input "Living Proof Perfect Hair Day Dry Shampoo"
type input "Living Proof Perfect Hair Day Dry Shampoo"
click at [1277, 116] on link "More filters" at bounding box center [1379, 118] width 57 height 12
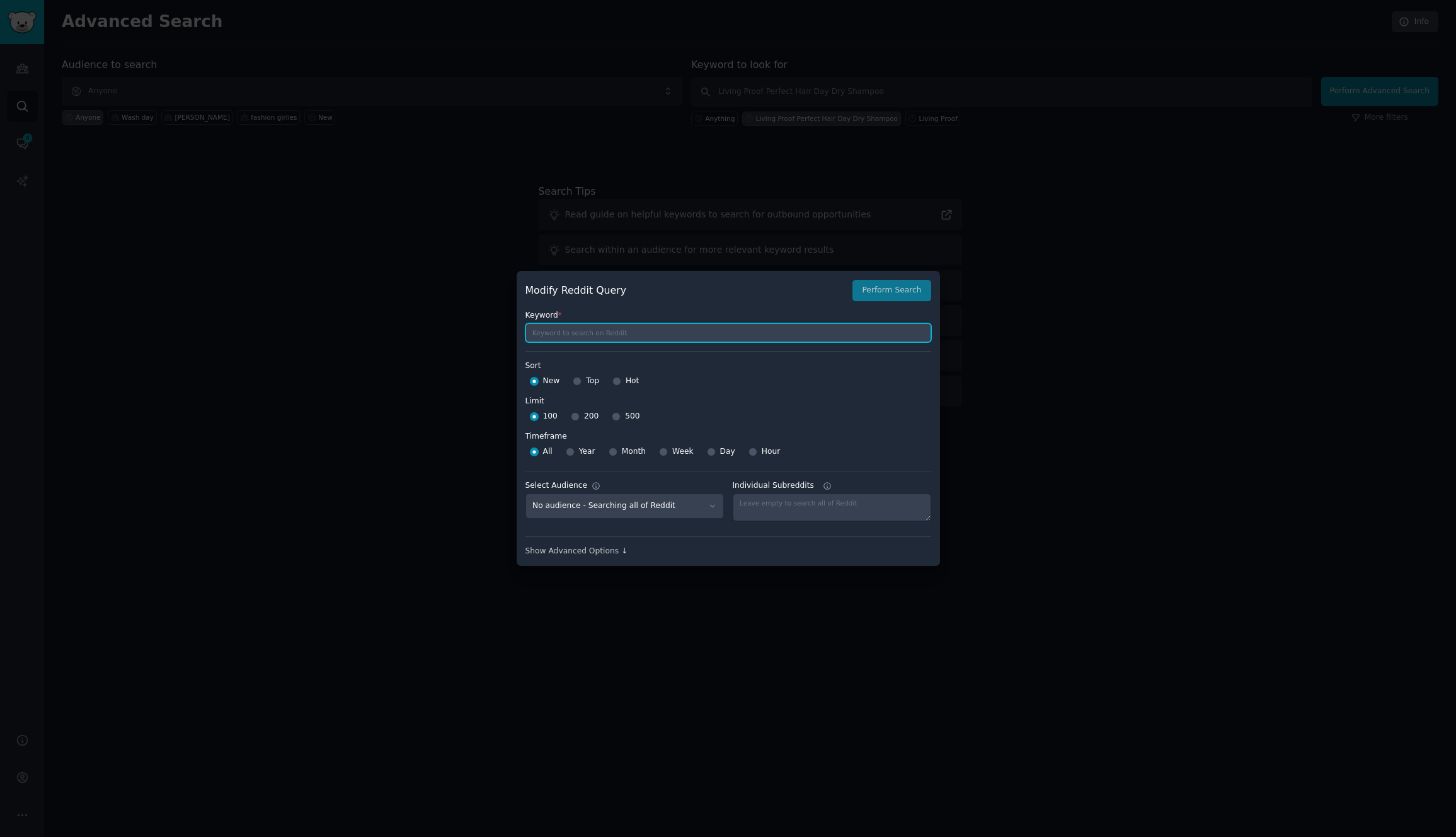
click at [602, 330] on input "text" at bounding box center [728, 333] width 406 height 19
paste input "Living Proof Perfect Hair Day Dry Shampoo"
type input "Living Proof Perfect Hair Day Dry Shampoo"
click at [617, 381] on input "Hot" at bounding box center [617, 381] width 9 height 9
radio input "true"
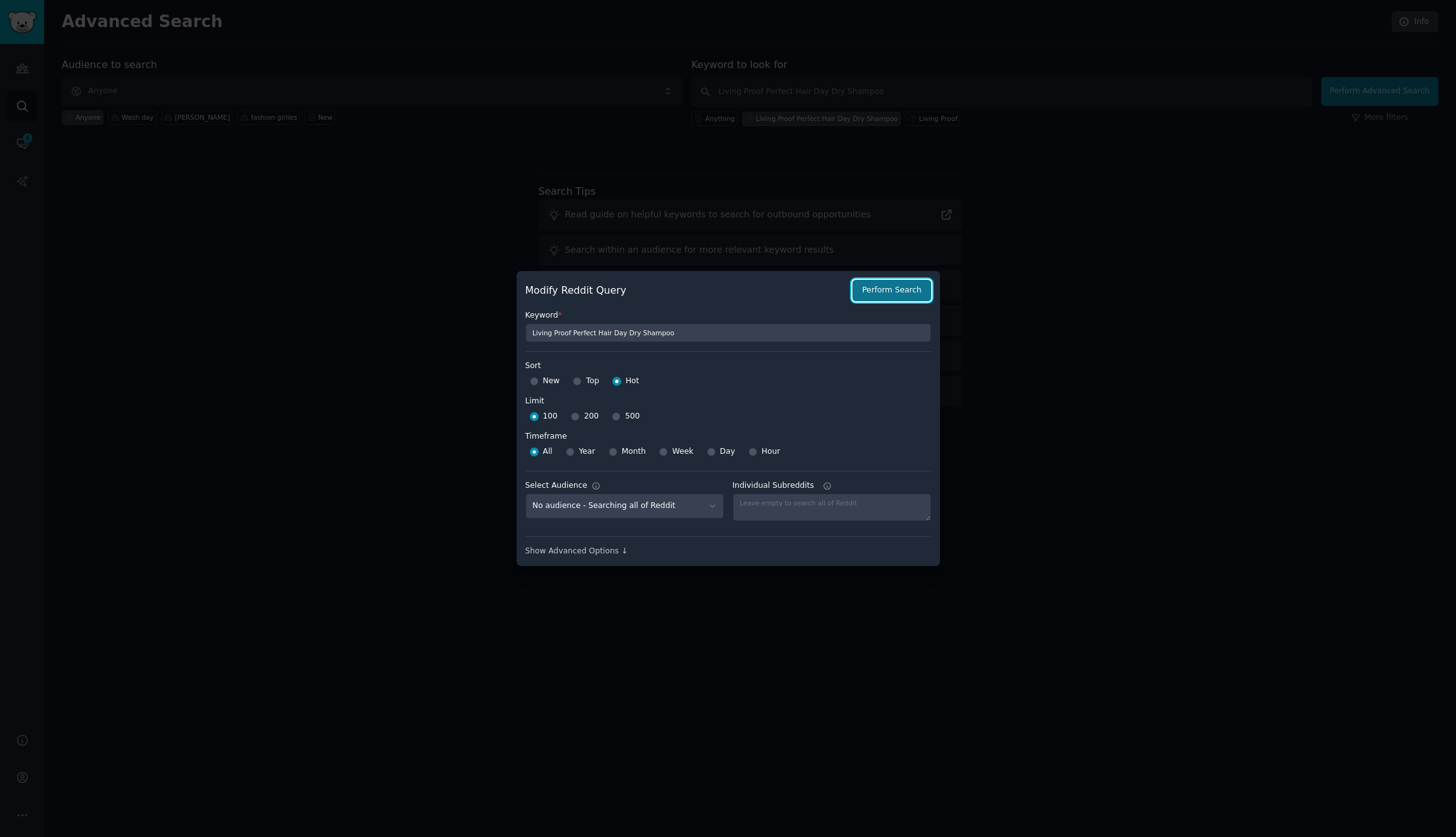
click at [879, 290] on button "Perform Search" at bounding box center [892, 291] width 79 height 21
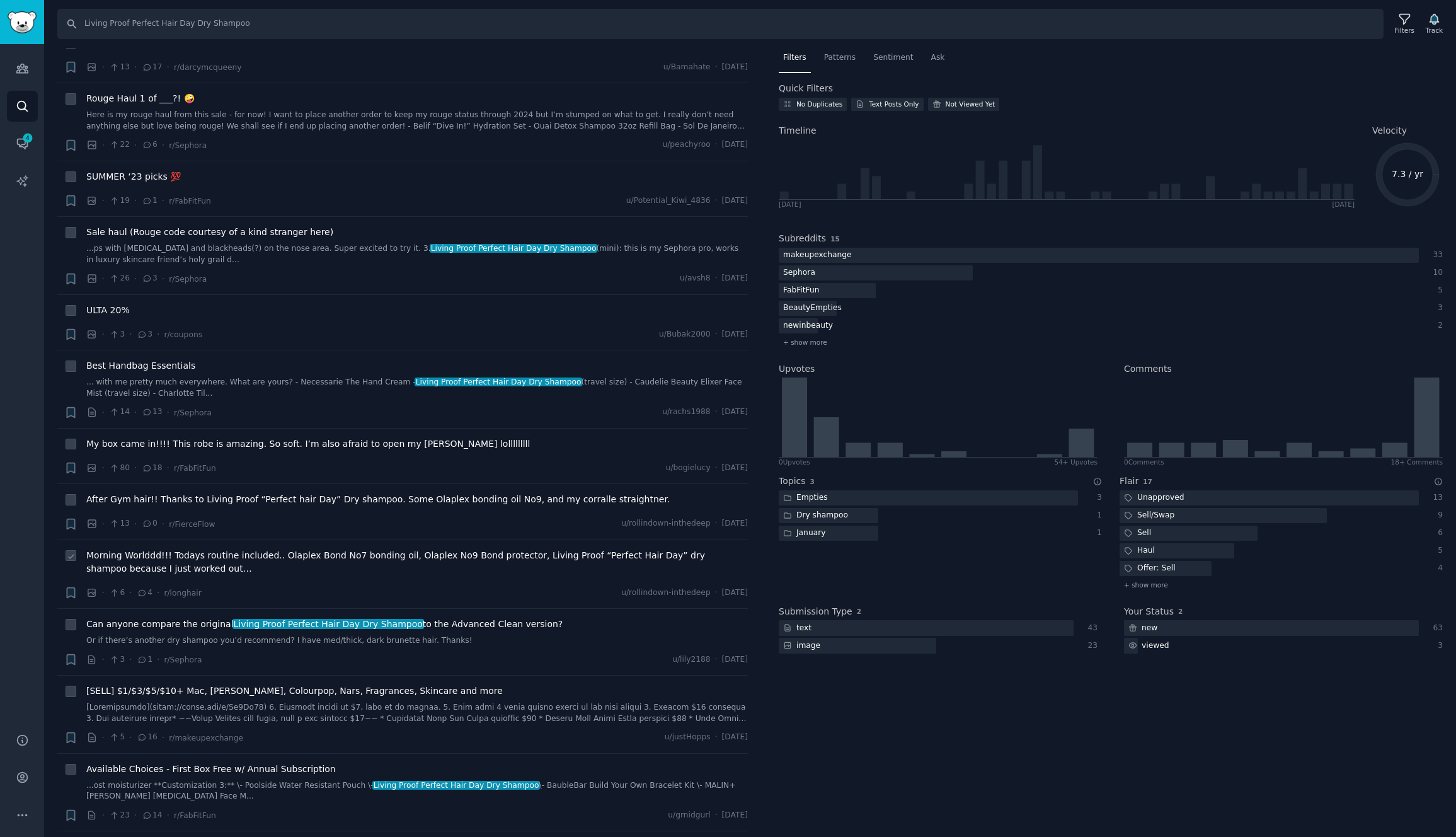
scroll to position [1219, 0]
